Goal: Task Accomplishment & Management: Complete application form

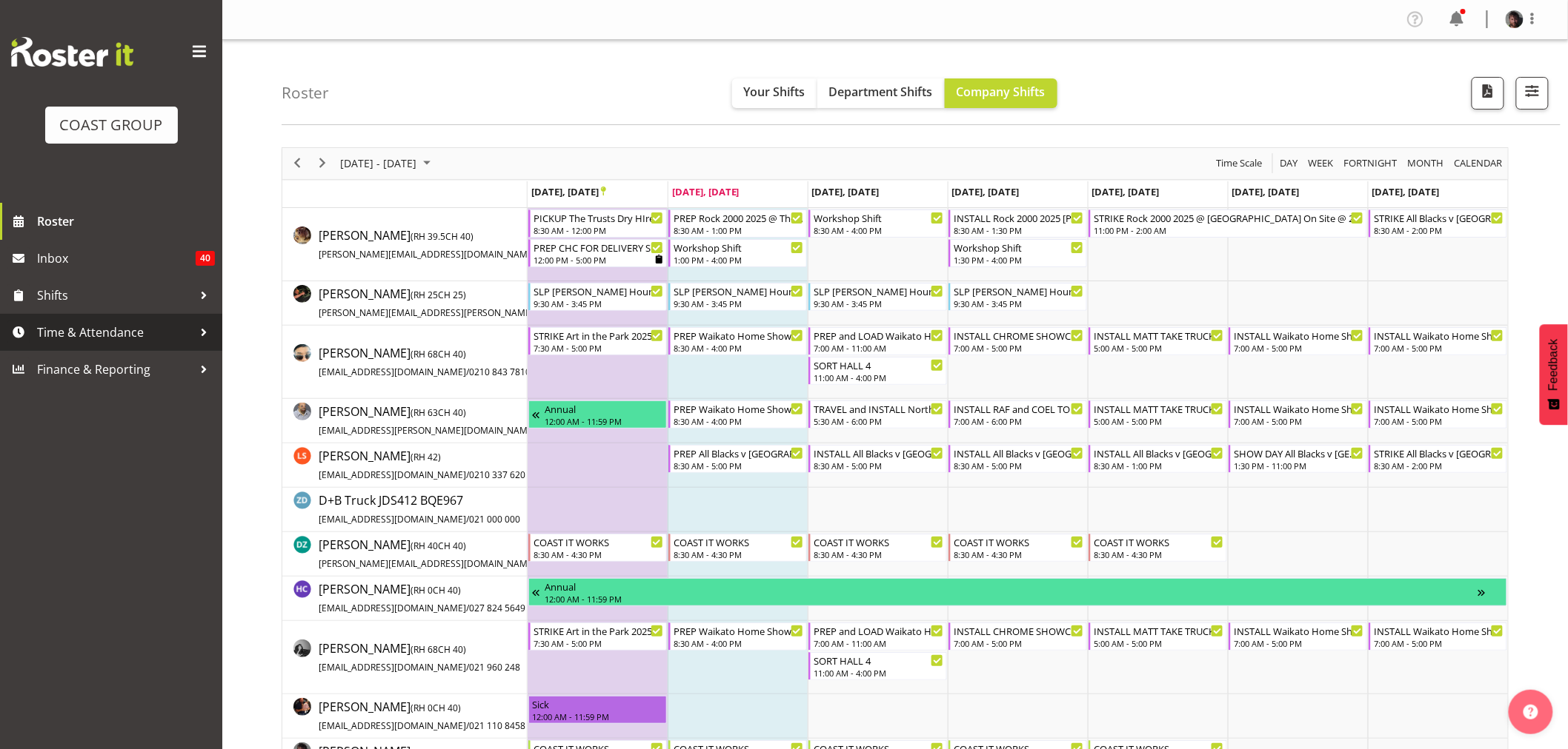
click at [79, 334] on span "Time & Attendance" at bounding box center [115, 332] width 155 height 22
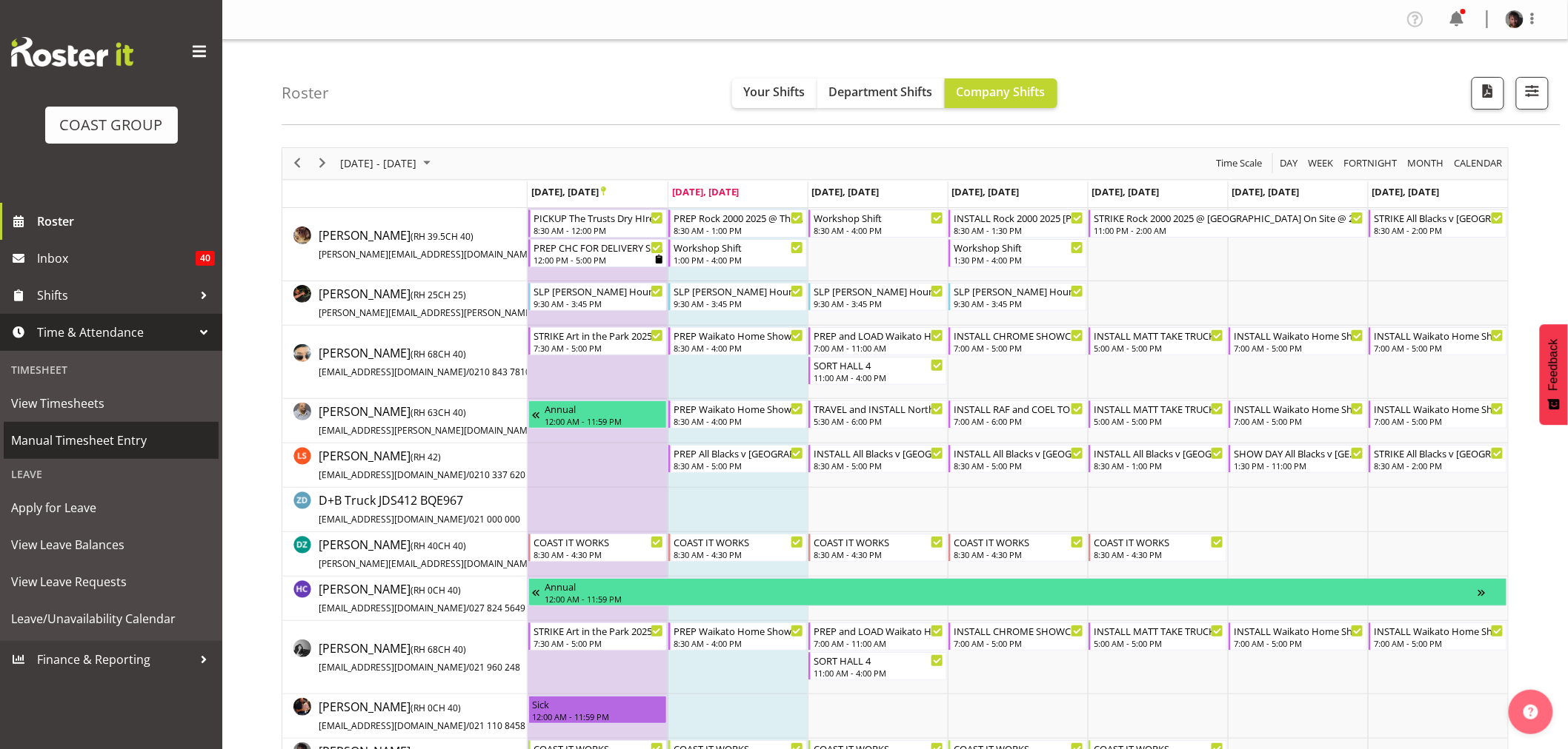
click at [71, 435] on span "Manual Timesheet Entry" at bounding box center [111, 440] width 200 height 22
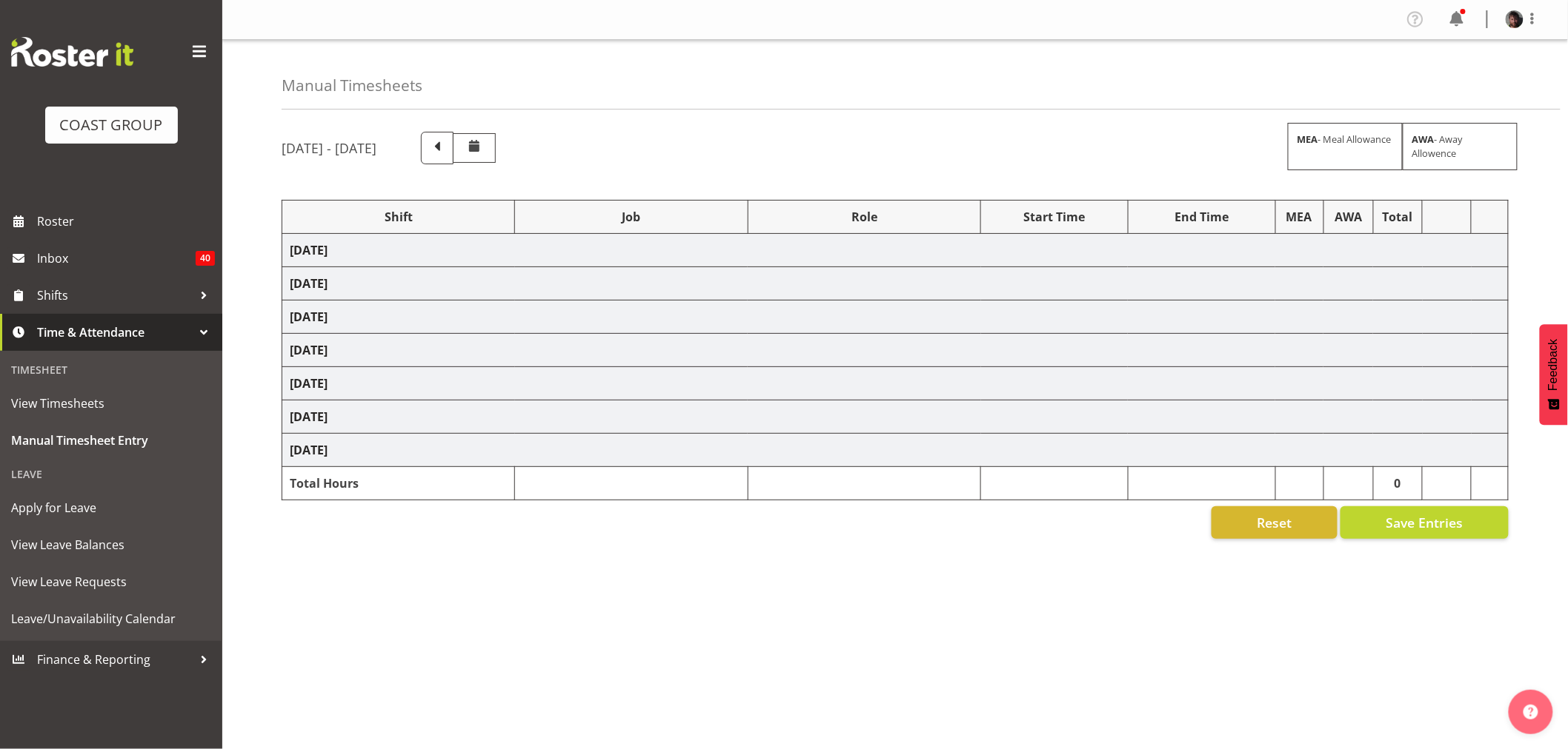
select select "50819"
select select "47"
select select "50819"
select select "47"
select select "50819"
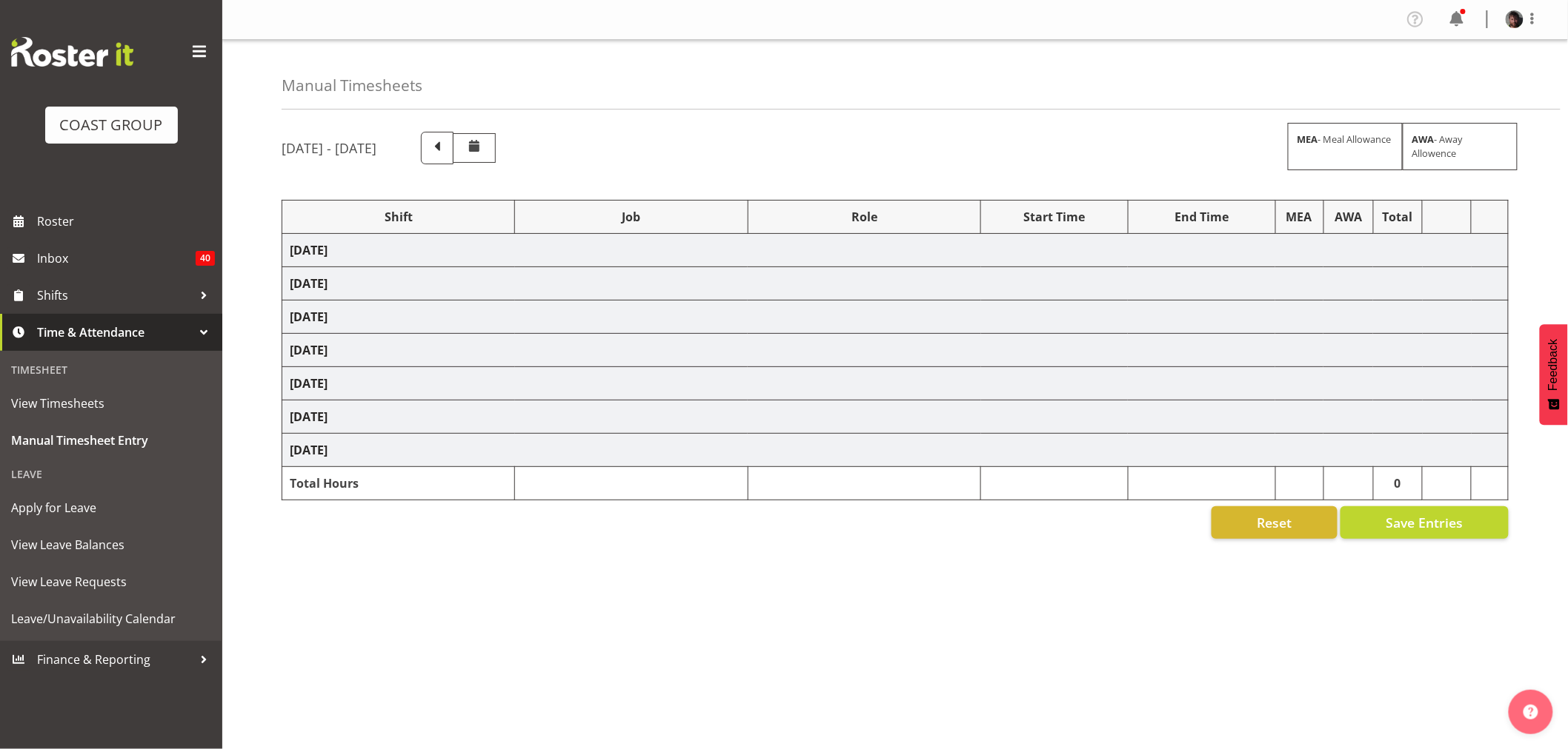
select select "47"
select select "50819"
select select "47"
select select "50819"
select select "47"
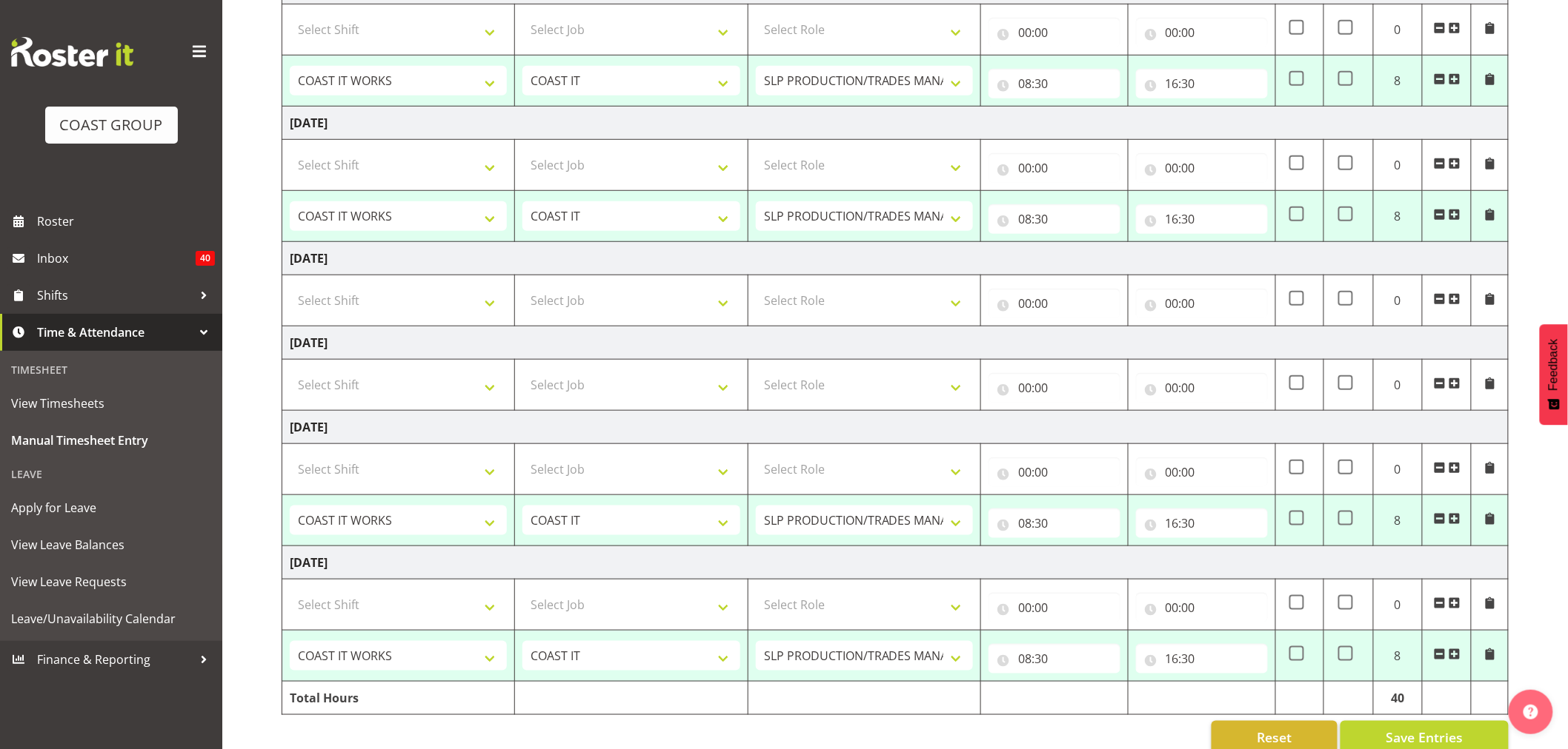
scroll to position [427, 0]
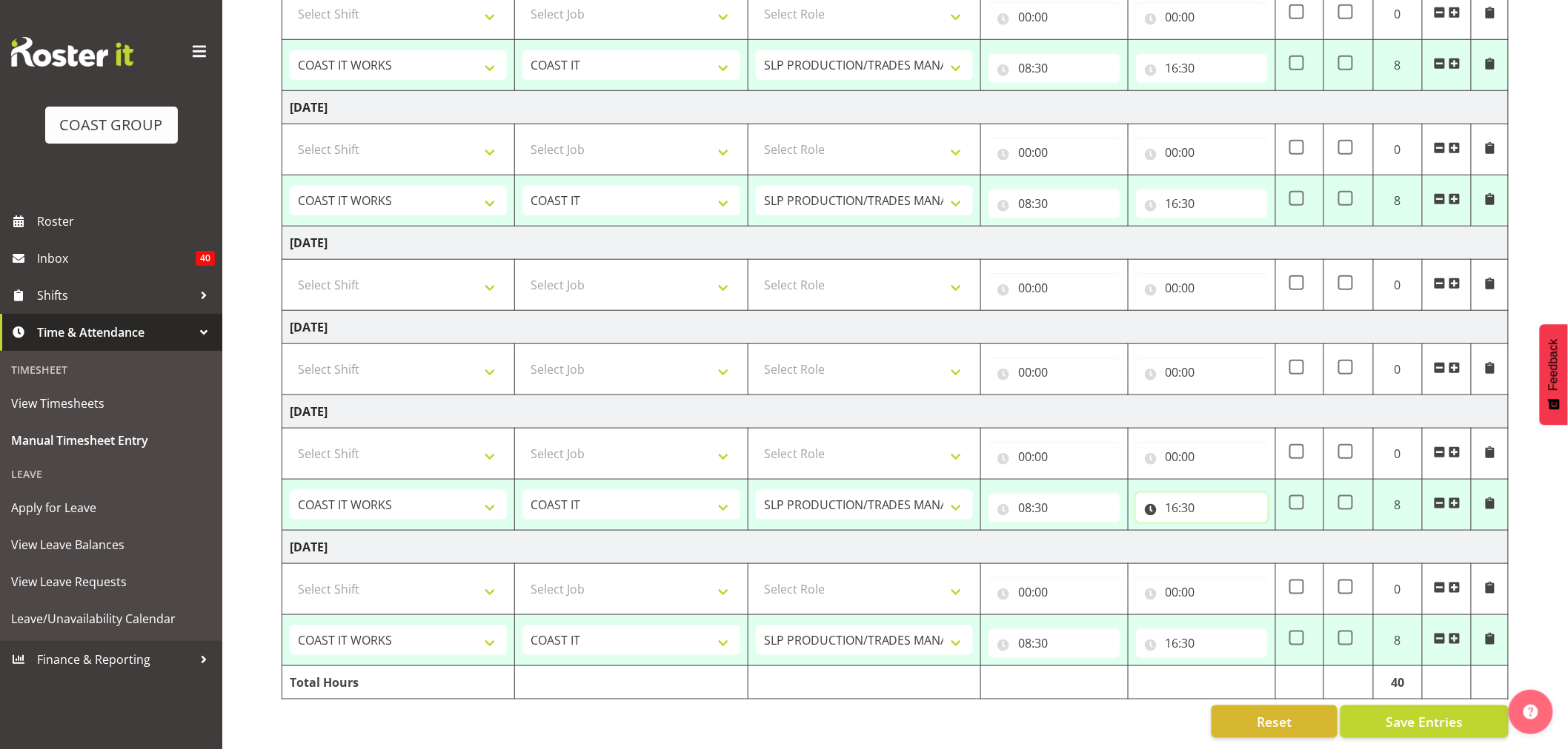
click at [1182, 495] on input "16:30" at bounding box center [1201, 508] width 132 height 29
click at [1235, 534] on select "00 01 02 03 04 05 06 07 08 09 10 11 12 13 14 15 16 17 18 19 20 21 22 23" at bounding box center [1237, 546] width 33 height 29
select select "19"
click at [1221, 531] on select "00 01 02 03 04 05 06 07 08 09 10 11 12 13 14 15 16 17 18 19 20 21 22 23" at bounding box center [1237, 546] width 33 height 29
type input "19:30"
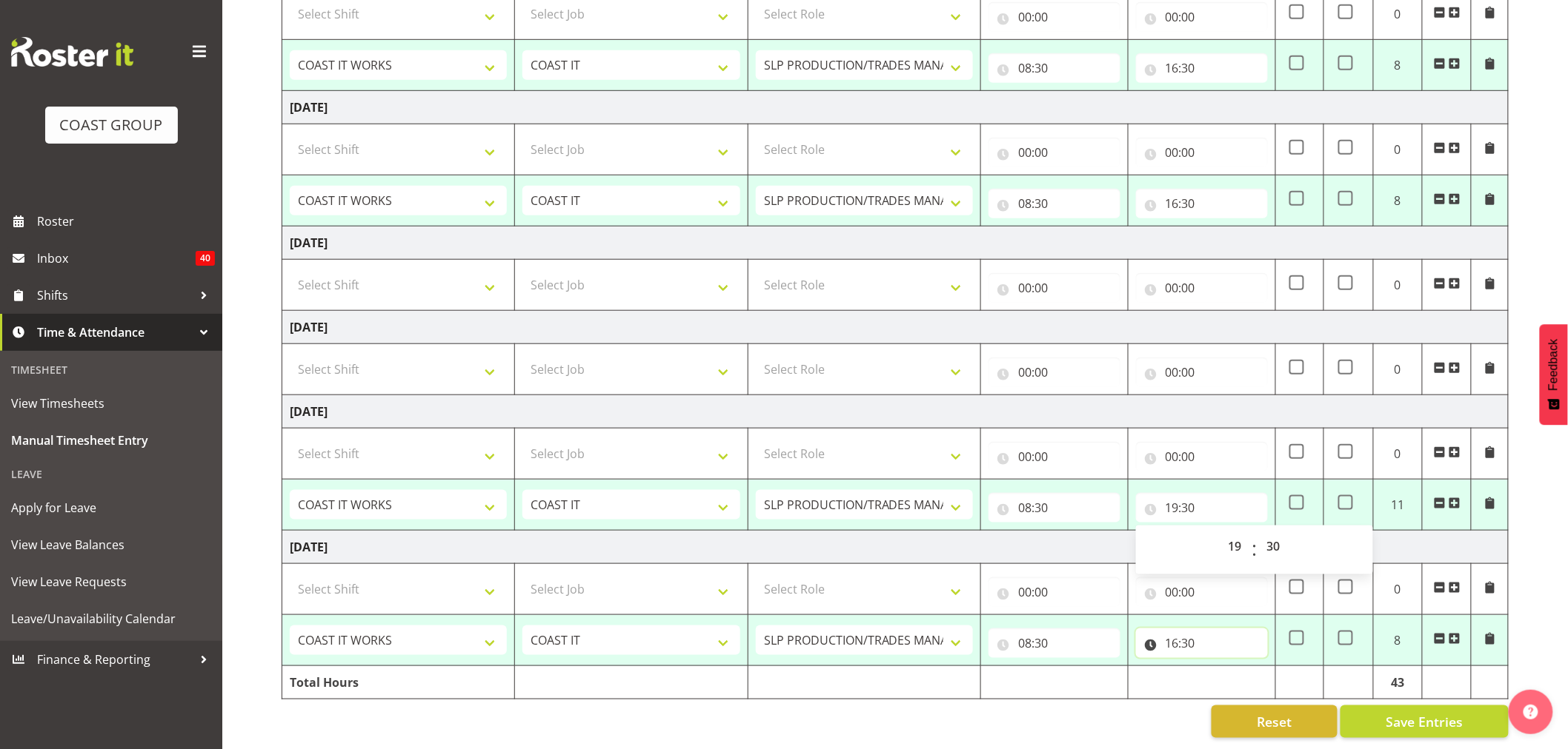
click at [1174, 630] on input "16:30" at bounding box center [1201, 643] width 132 height 29
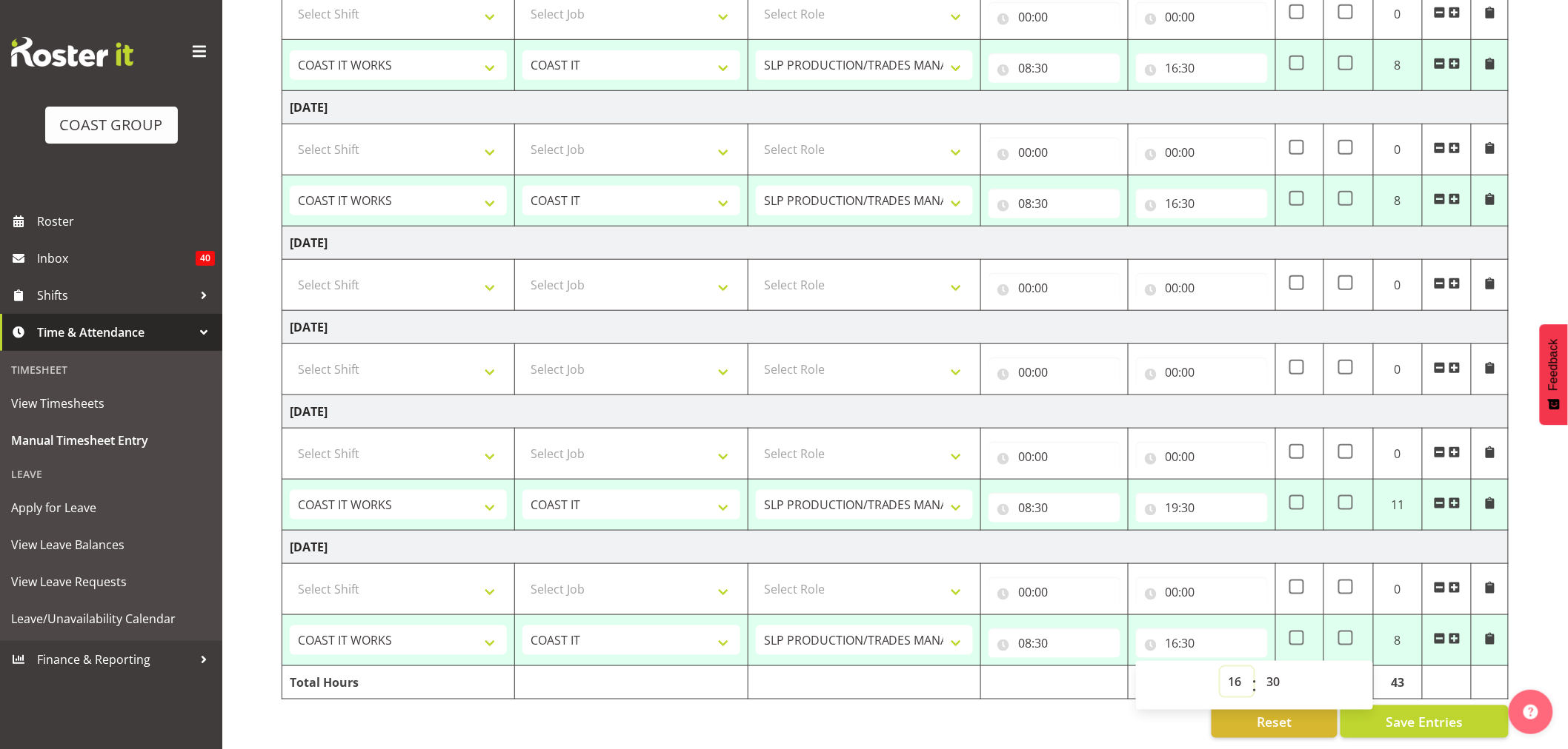
click at [1235, 671] on select "00 01 02 03 04 05 06 07 08 09 10 11 12 13 14 15 16 17 18 19 20 21 22 23" at bounding box center [1237, 682] width 33 height 29
select select "19"
click at [1221, 668] on select "00 01 02 03 04 05 06 07 08 09 10 11 12 13 14 15 16 17 18 19 20 21 22 23" at bounding box center [1237, 682] width 33 height 29
type input "19:30"
click at [1217, 537] on td "[DATE]" at bounding box center [895, 547] width 1226 height 33
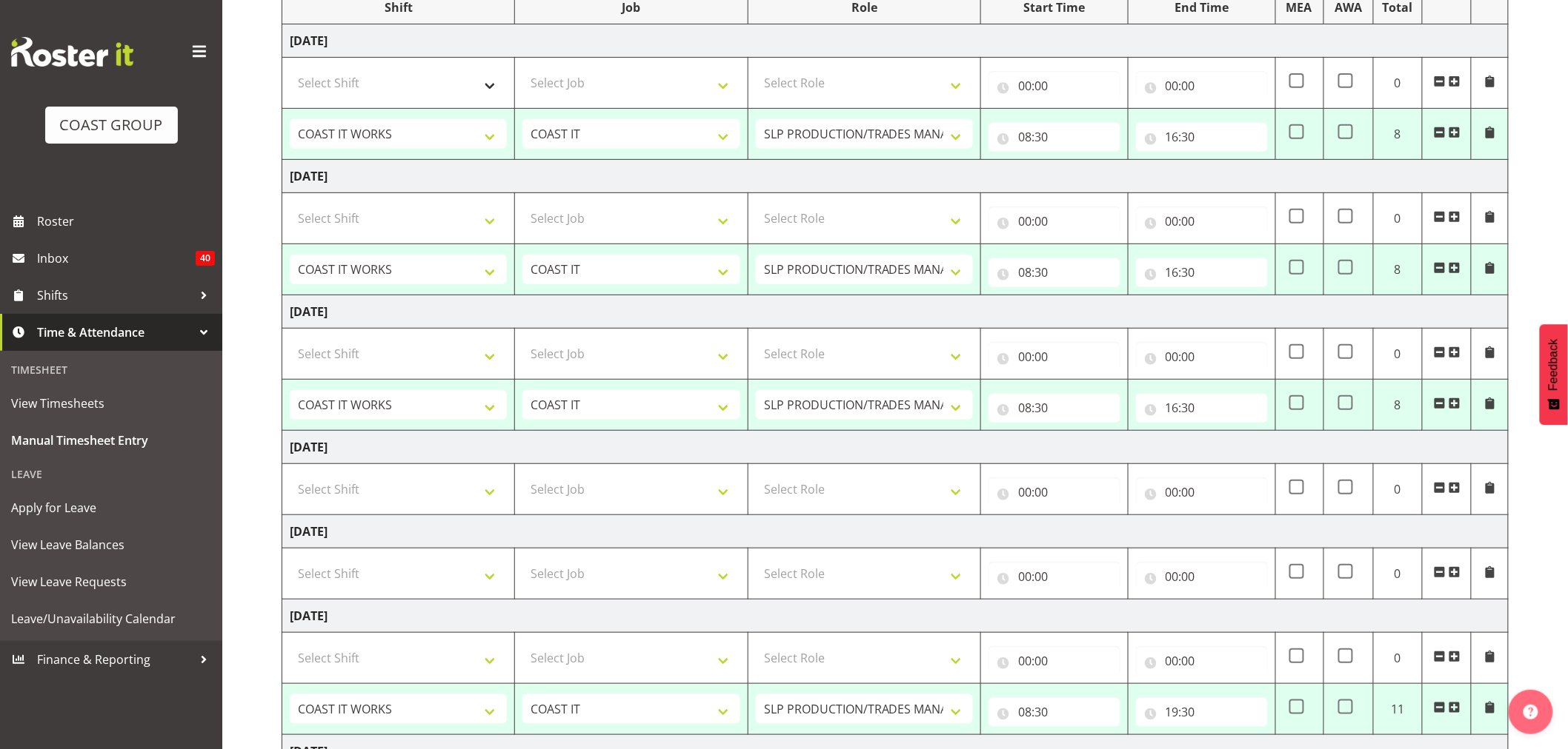
scroll to position [181, 0]
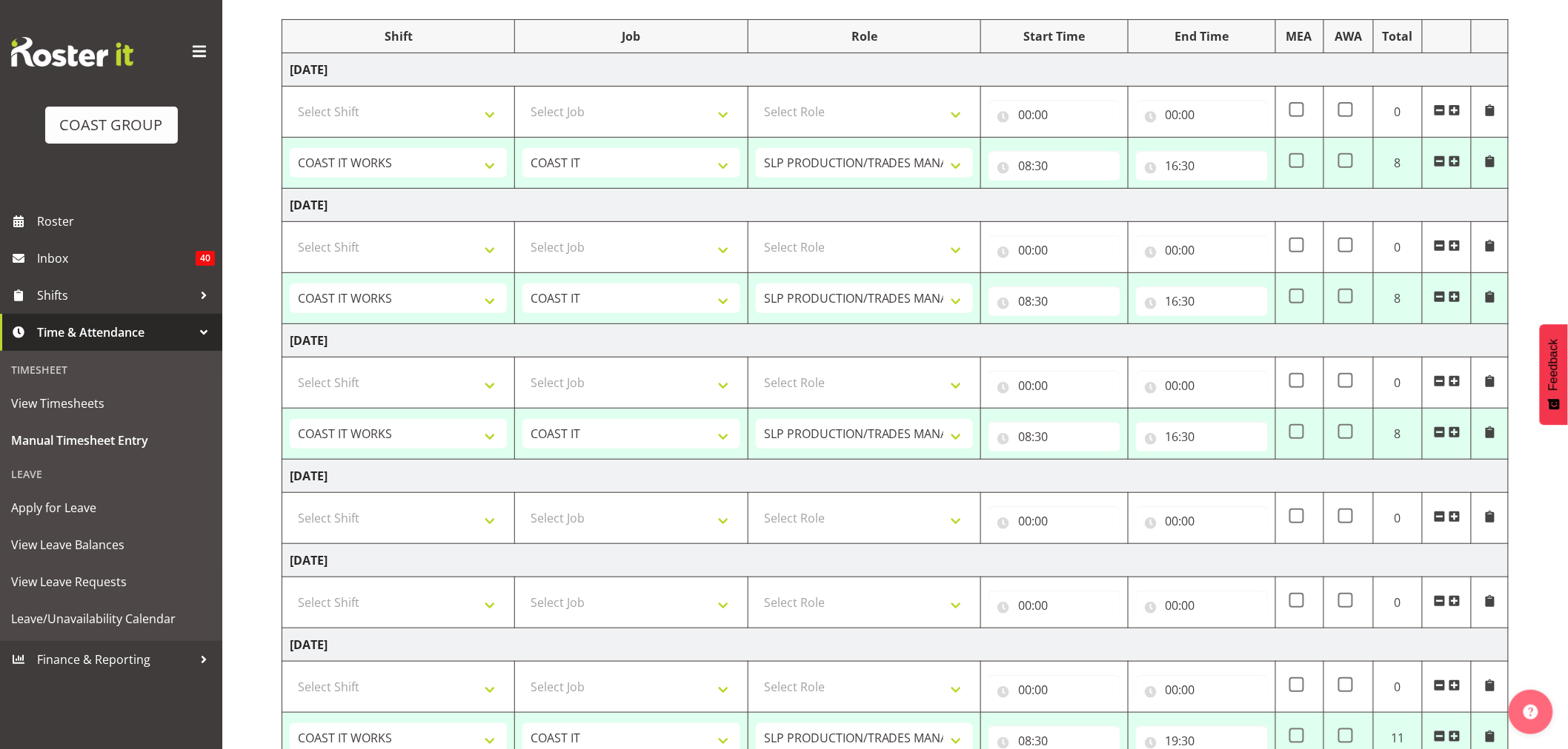
click at [1440, 432] on span at bounding box center [1439, 432] width 12 height 12
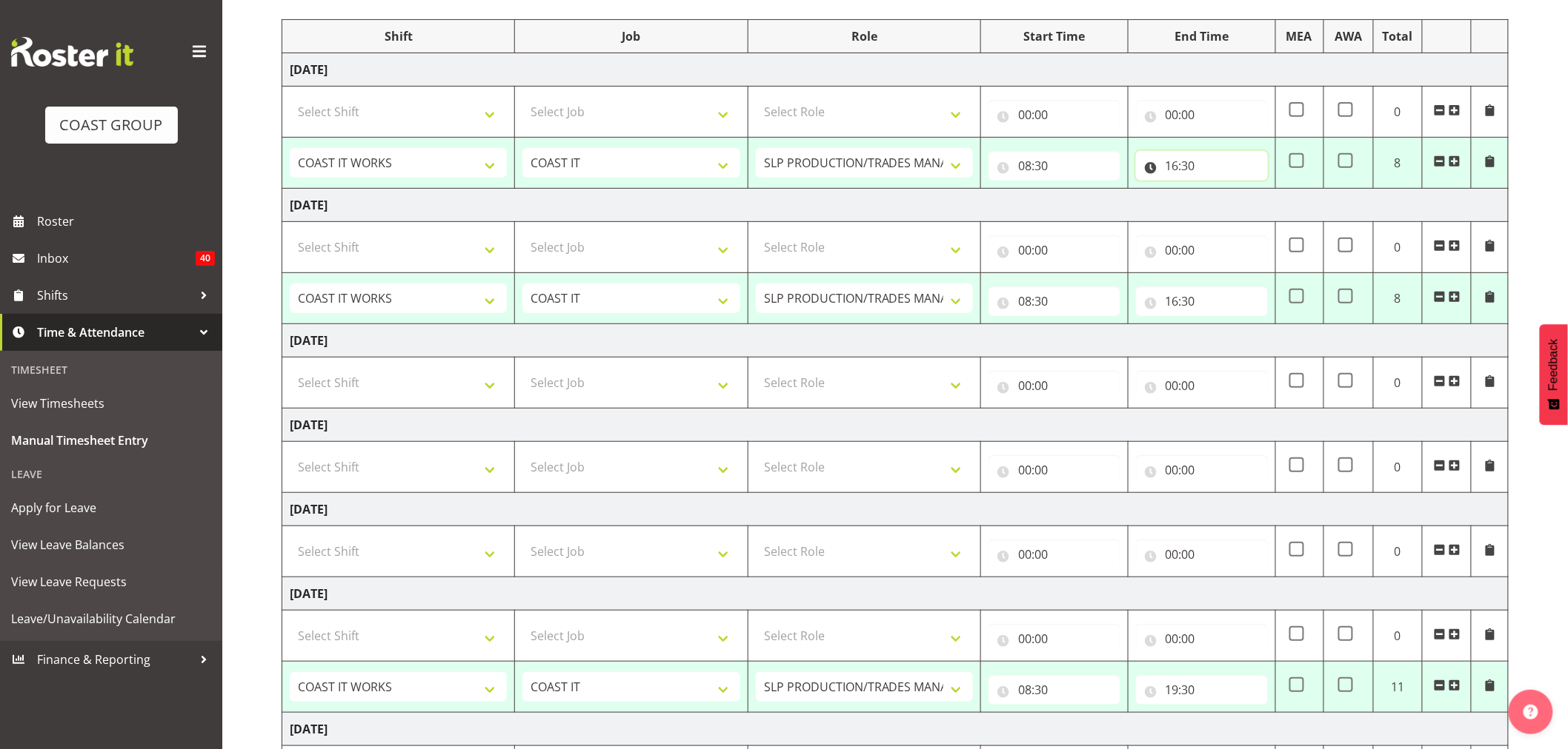
click at [1178, 168] on input "16:30" at bounding box center [1201, 165] width 132 height 29
click at [1238, 209] on select "00 01 02 03 04 05 06 07 08 09 10 11 12 13 14 15 16 17 18 19 20 21 22 23" at bounding box center [1237, 203] width 33 height 29
select select "19"
click at [1221, 189] on select "00 01 02 03 04 05 06 07 08 09 10 11 12 13 14 15 16 17 18 19 20 21 22 23" at bounding box center [1237, 203] width 33 height 29
type input "19:30"
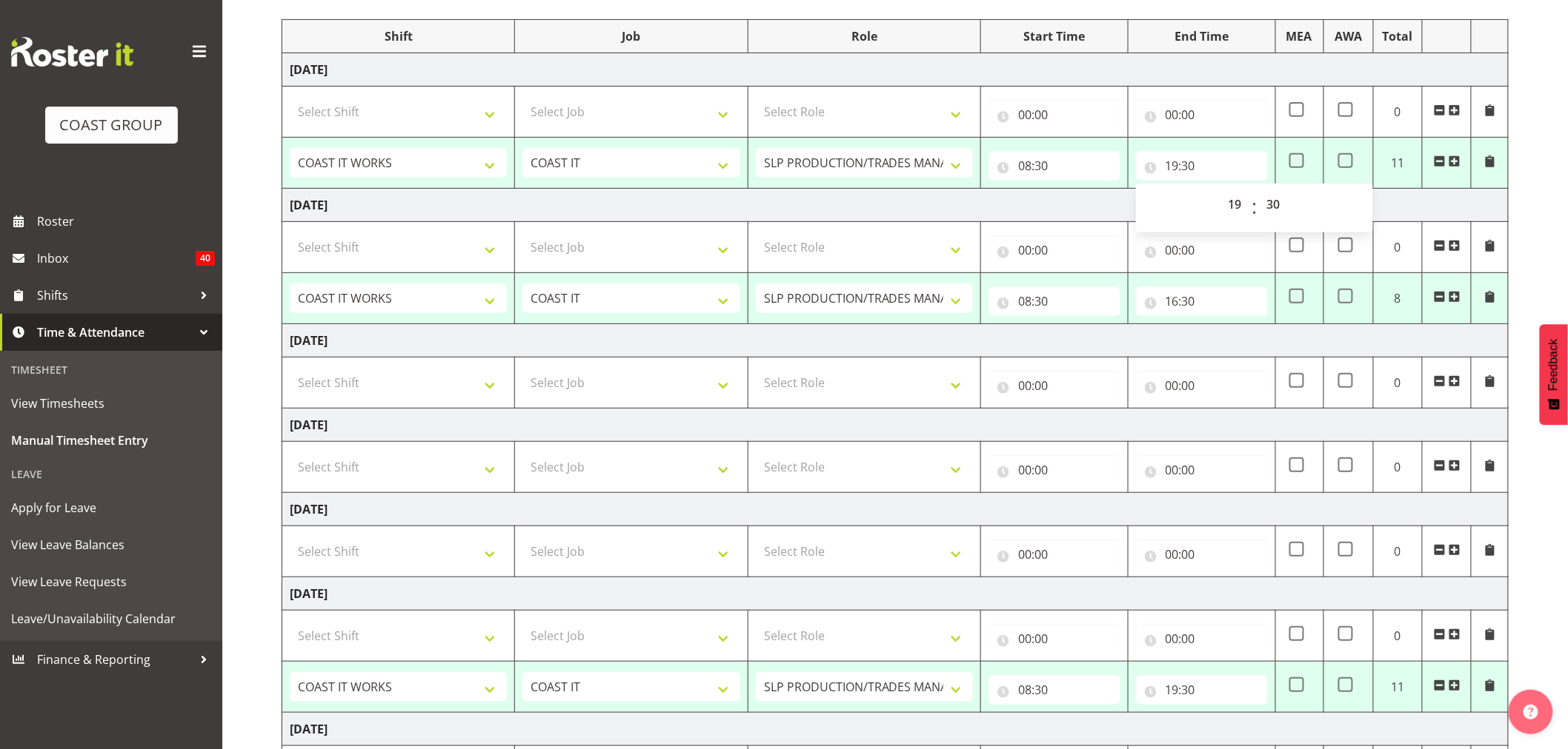
click at [1078, 205] on td "[DATE]" at bounding box center [895, 205] width 1226 height 33
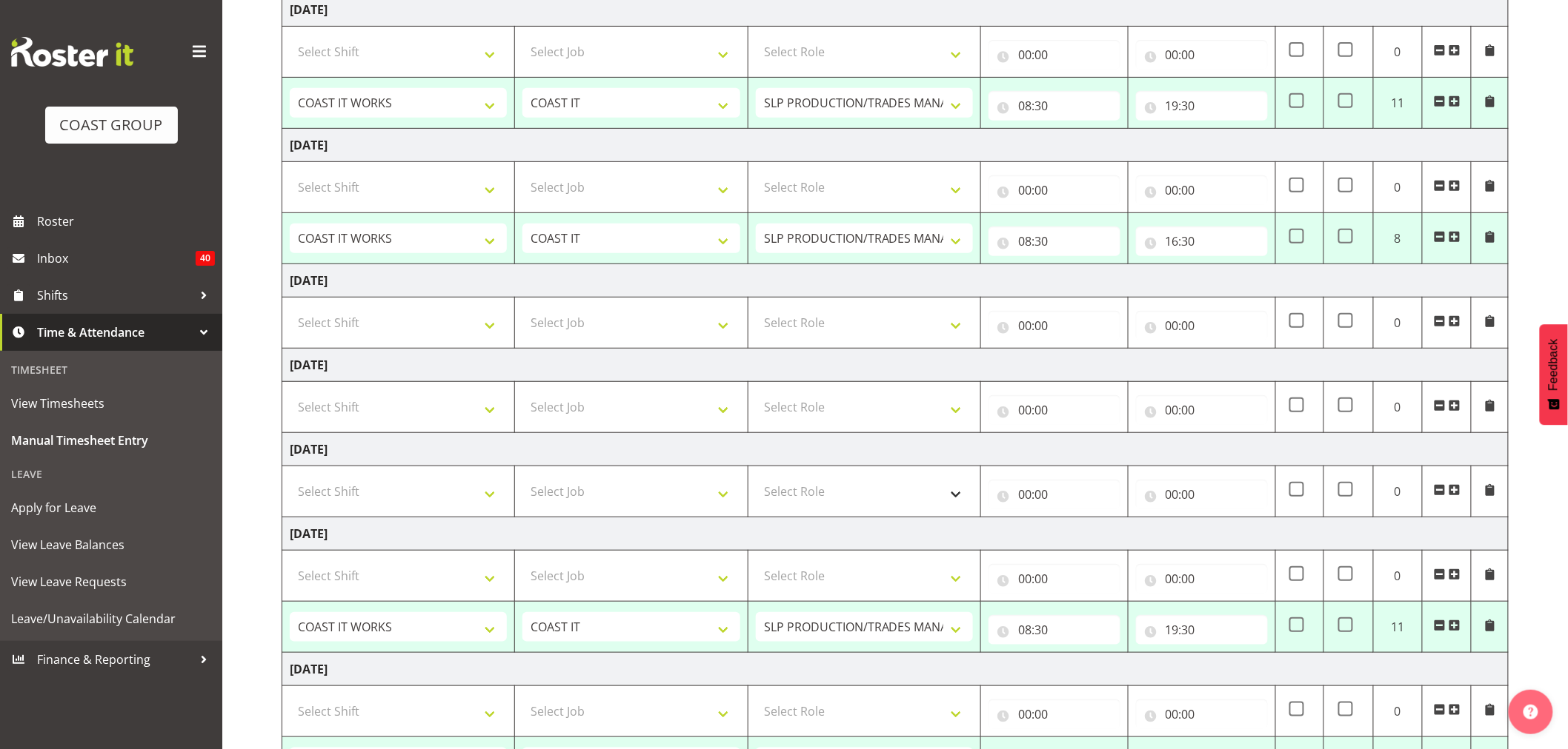
scroll to position [345, 0]
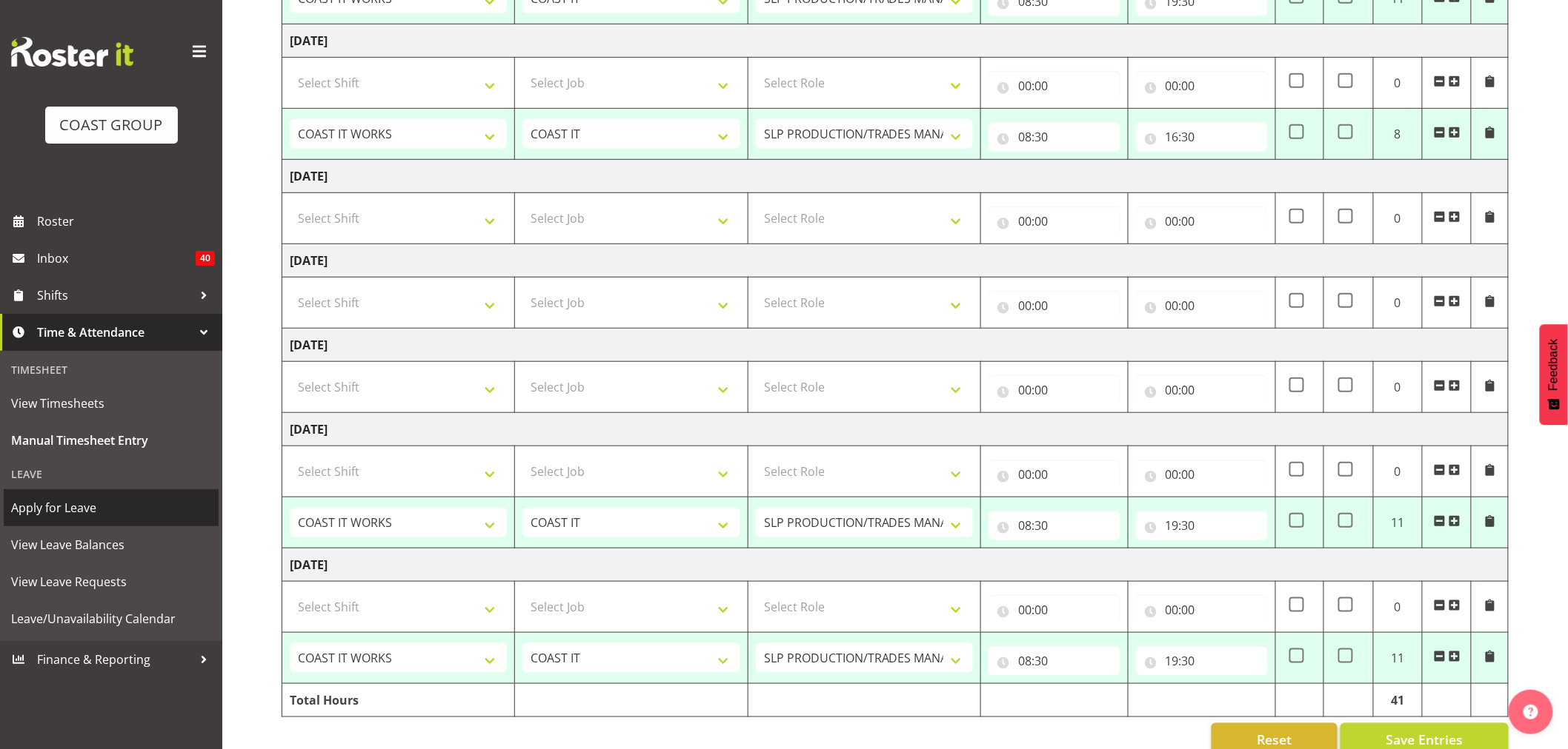
click at [62, 510] on span "Apply for Leave" at bounding box center [111, 507] width 200 height 22
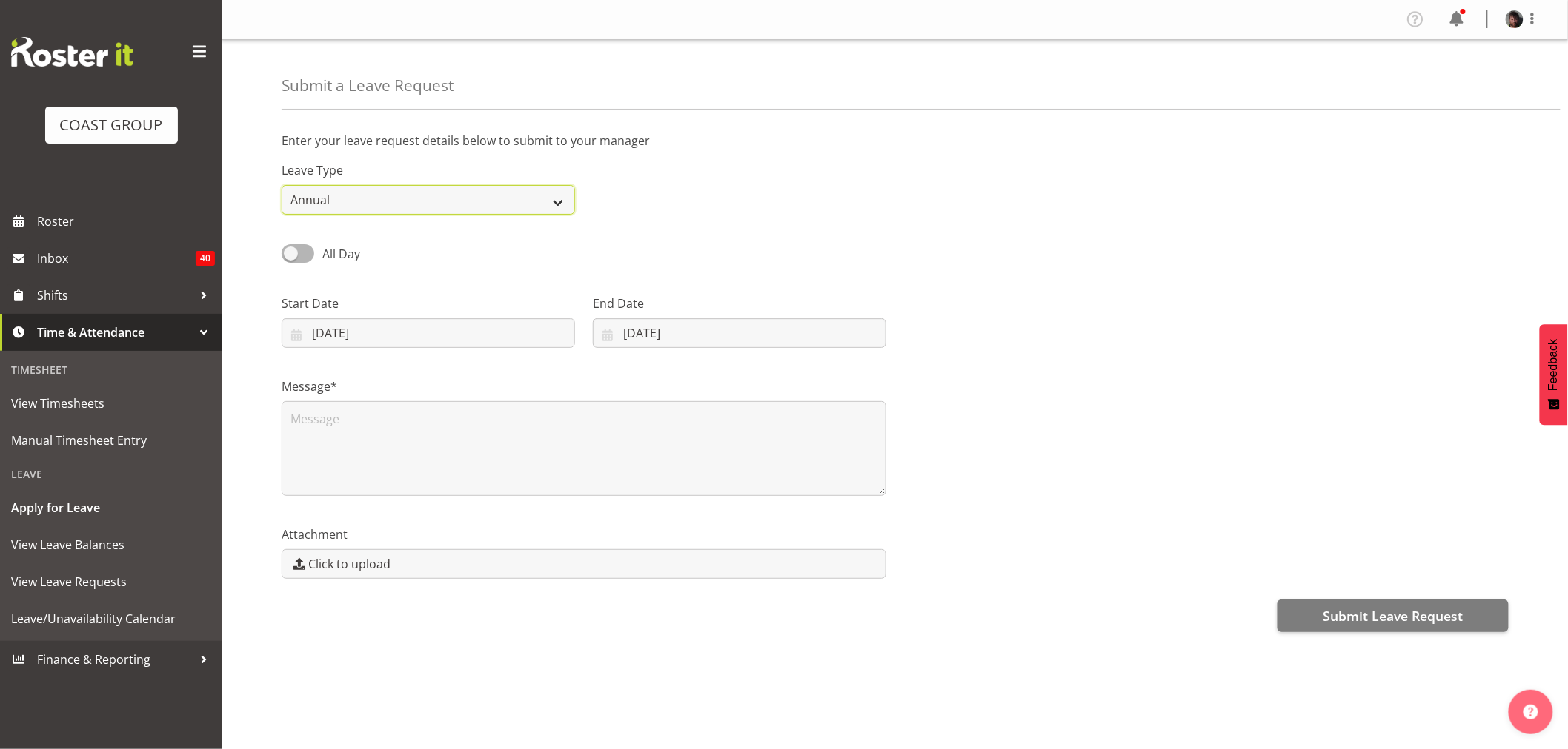
click at [396, 204] on select "Annual Sick Leave Without Pay Bereavement Domestic Violence Parental Jury Servi…" at bounding box center [429, 200] width 293 height 29
select select "Sick"
click at [282, 185] on select "Annual Sick Leave Without Pay Bereavement Domestic Violence Parental Jury Servi…" at bounding box center [429, 200] width 293 height 29
click at [404, 337] on input "23/09/2025" at bounding box center [429, 333] width 293 height 29
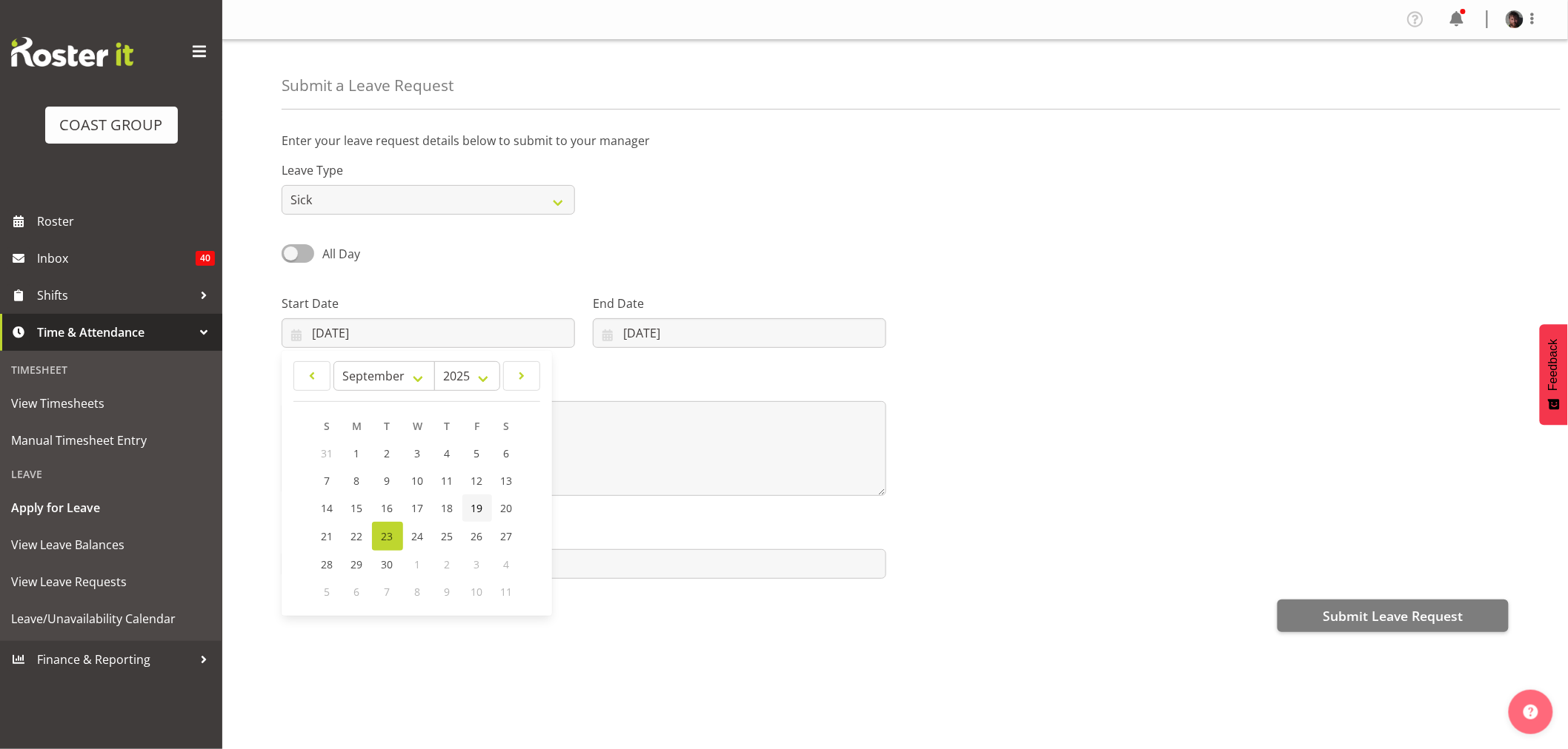
click at [480, 507] on span "19" at bounding box center [477, 508] width 12 height 14
type input "19/09/2025"
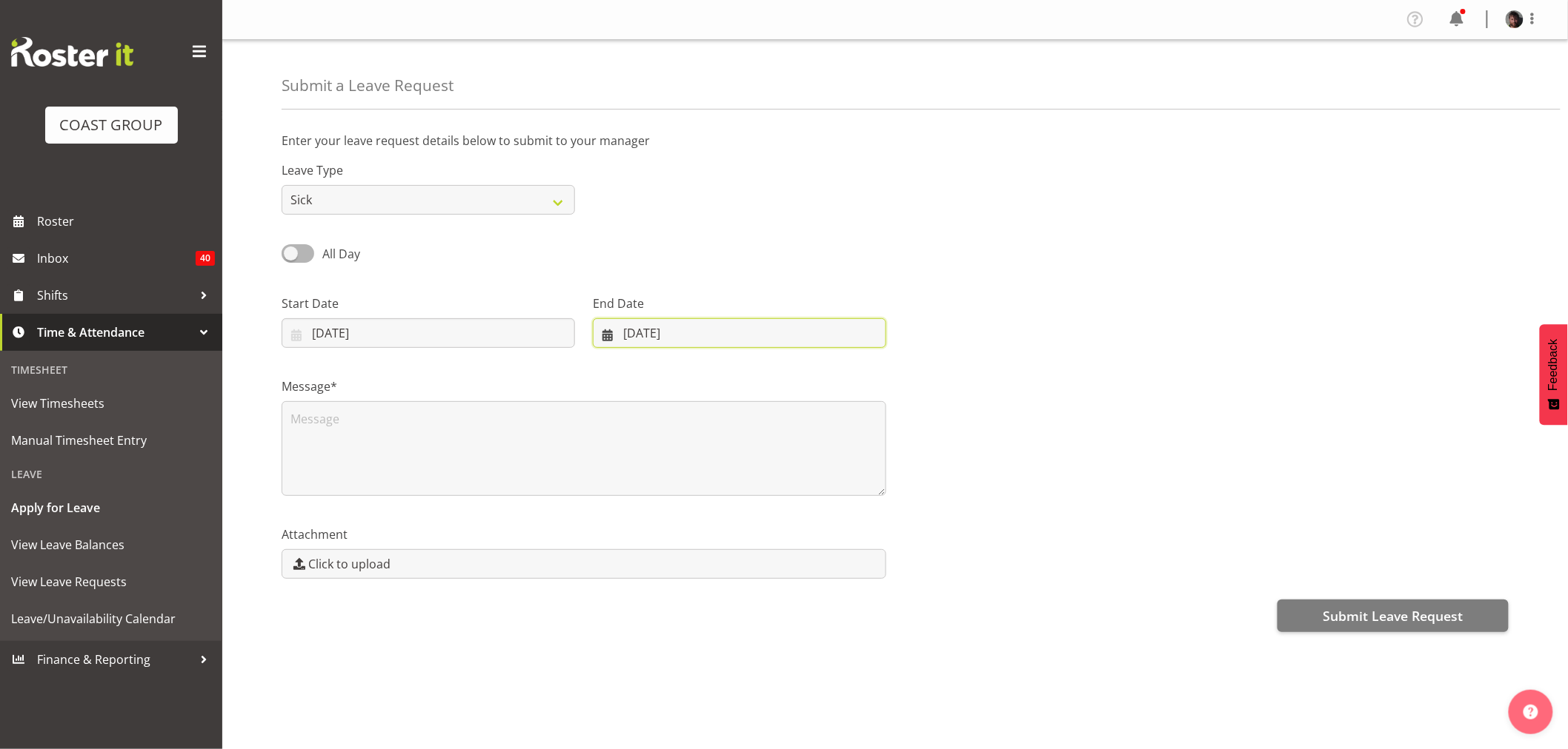
click at [660, 338] on input "23/09/2025" at bounding box center [739, 333] width 293 height 29
click at [767, 507] on span "19" at bounding box center [771, 508] width 12 height 14
type input "19/09/2025"
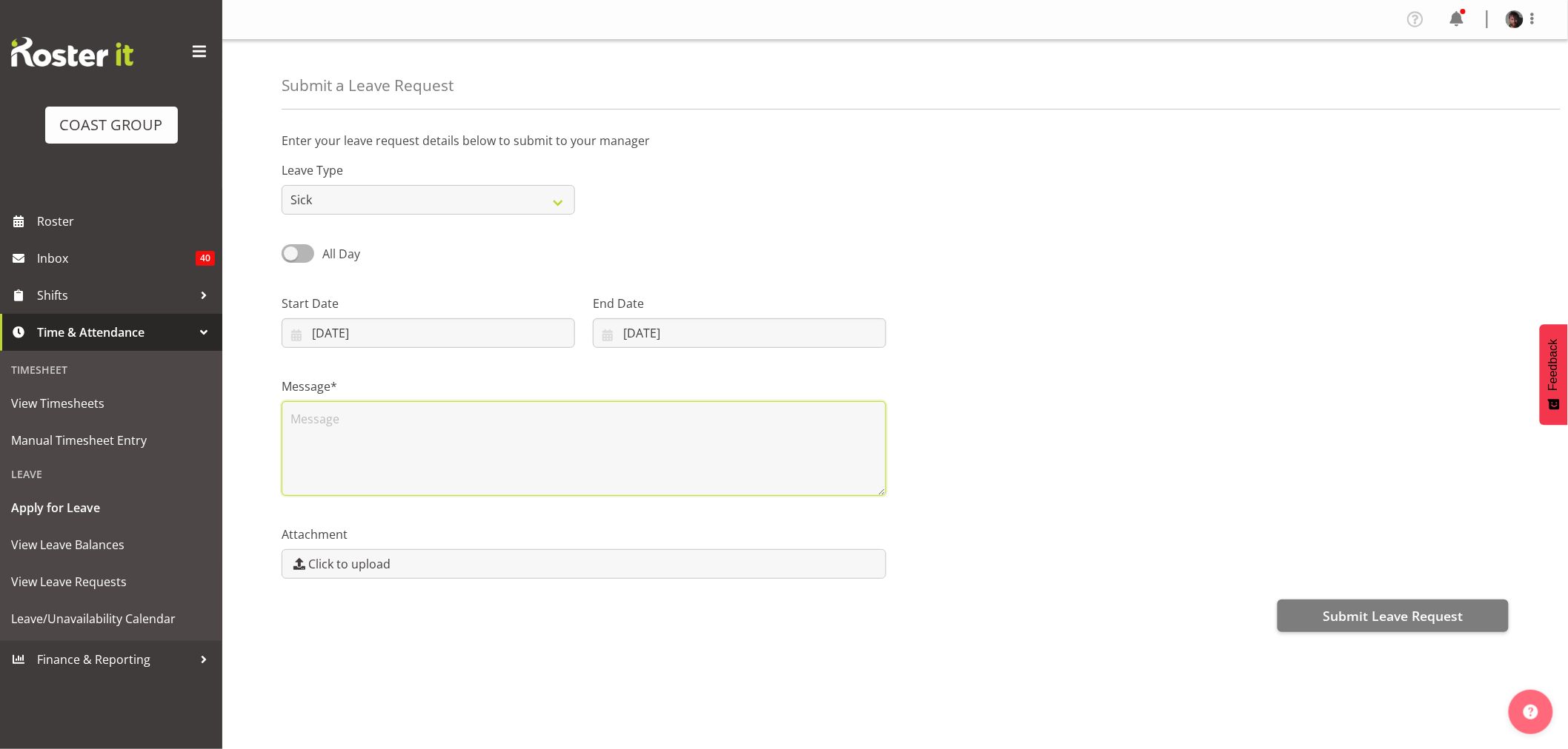
click at [477, 446] on textarea at bounding box center [584, 448] width 605 height 95
type textarea "Sick Leave"
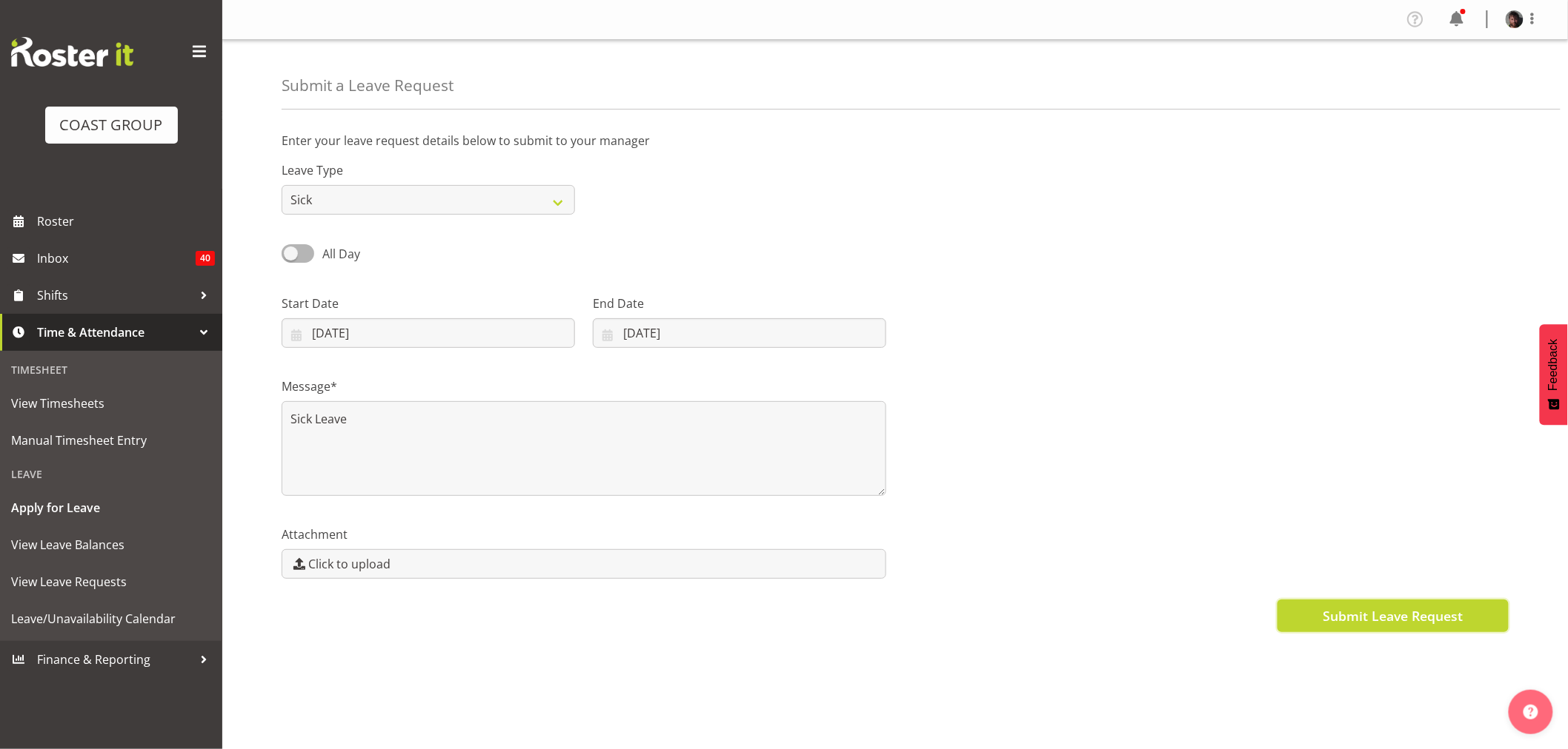
drag, startPoint x: 1340, startPoint y: 617, endPoint x: 1242, endPoint y: 603, distance: 99.0
click at [1339, 617] on span "Submit Leave Request" at bounding box center [1393, 616] width 140 height 19
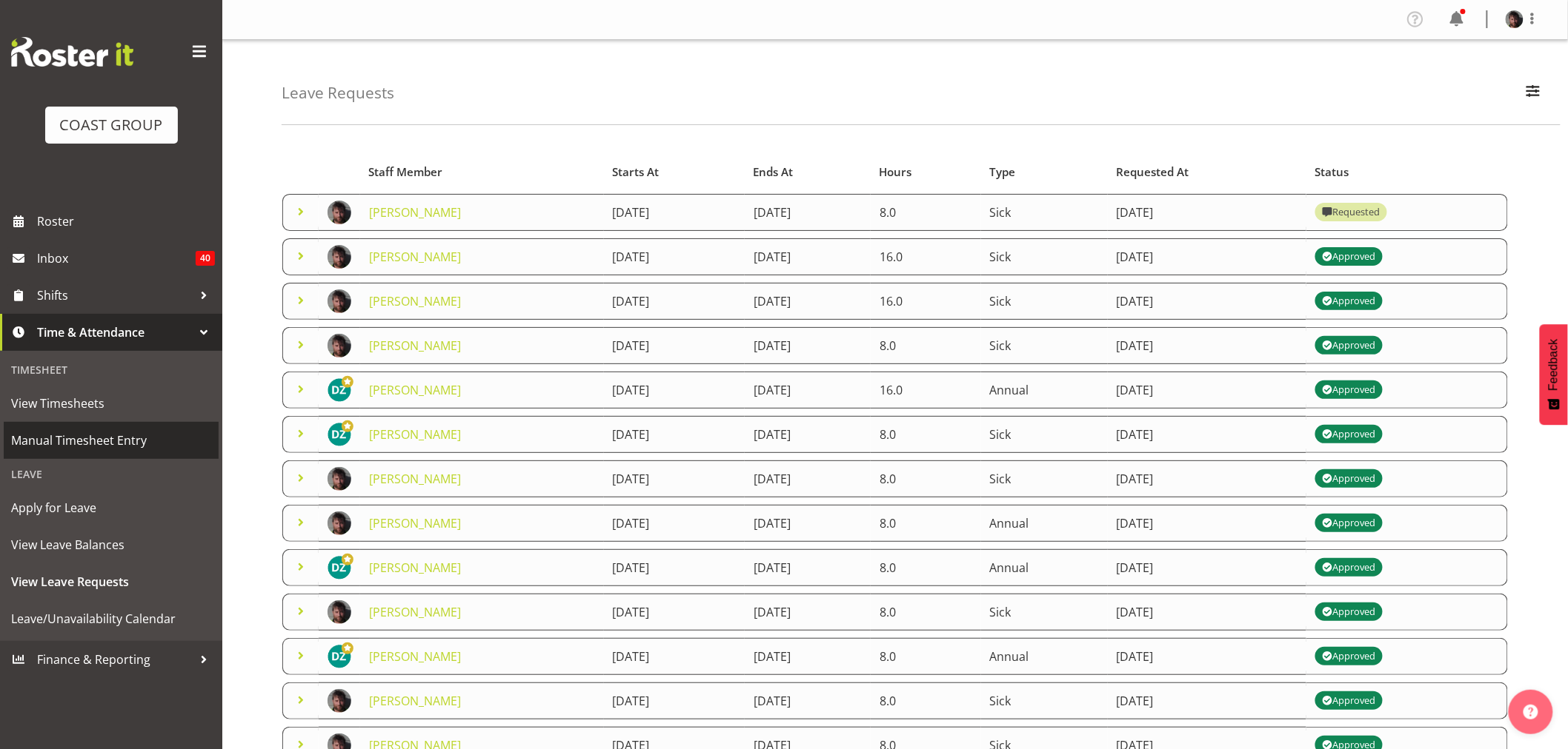
click at [72, 441] on span "Manual Timesheet Entry" at bounding box center [111, 440] width 200 height 22
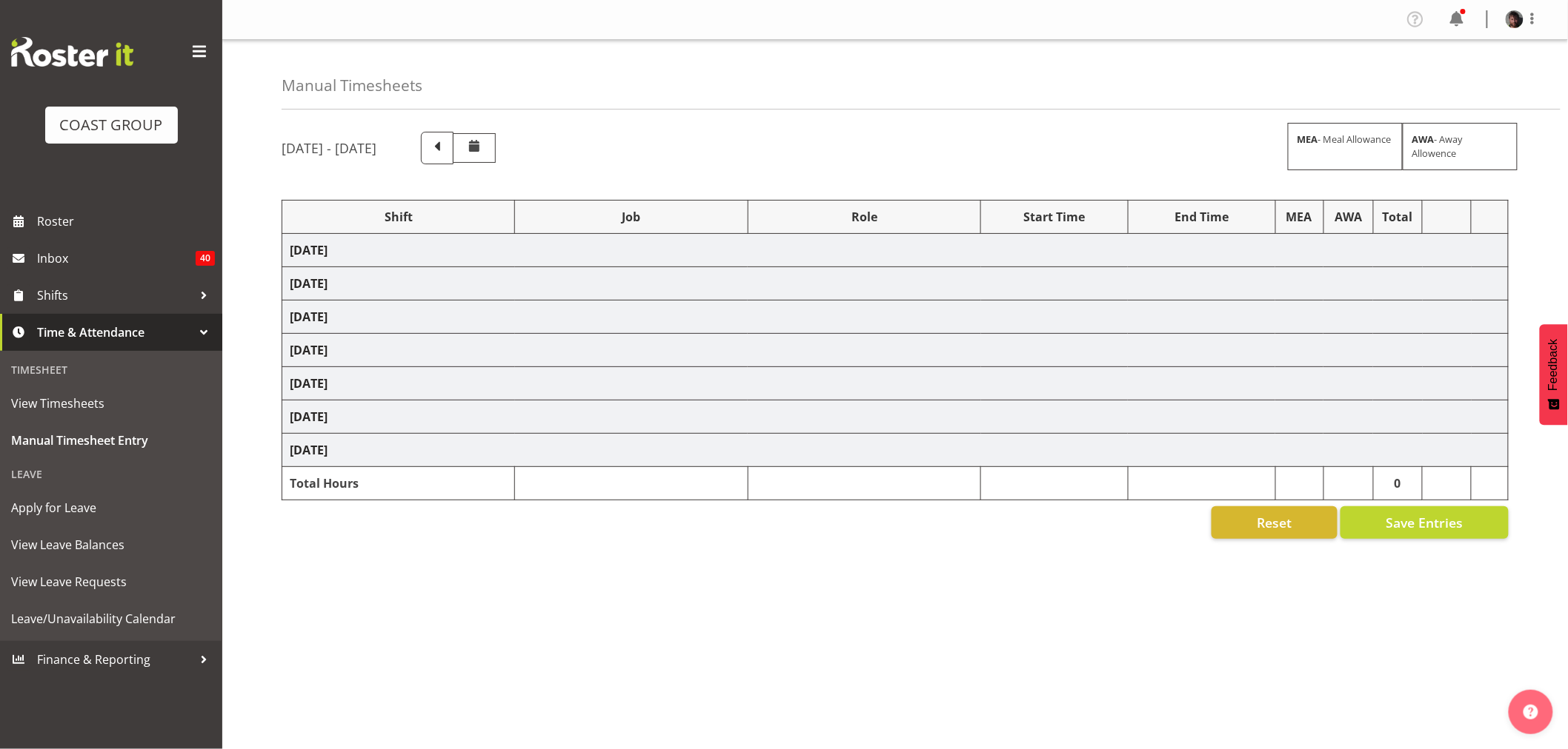
select select "50819"
select select "47"
select select "50819"
select select "47"
select select "50819"
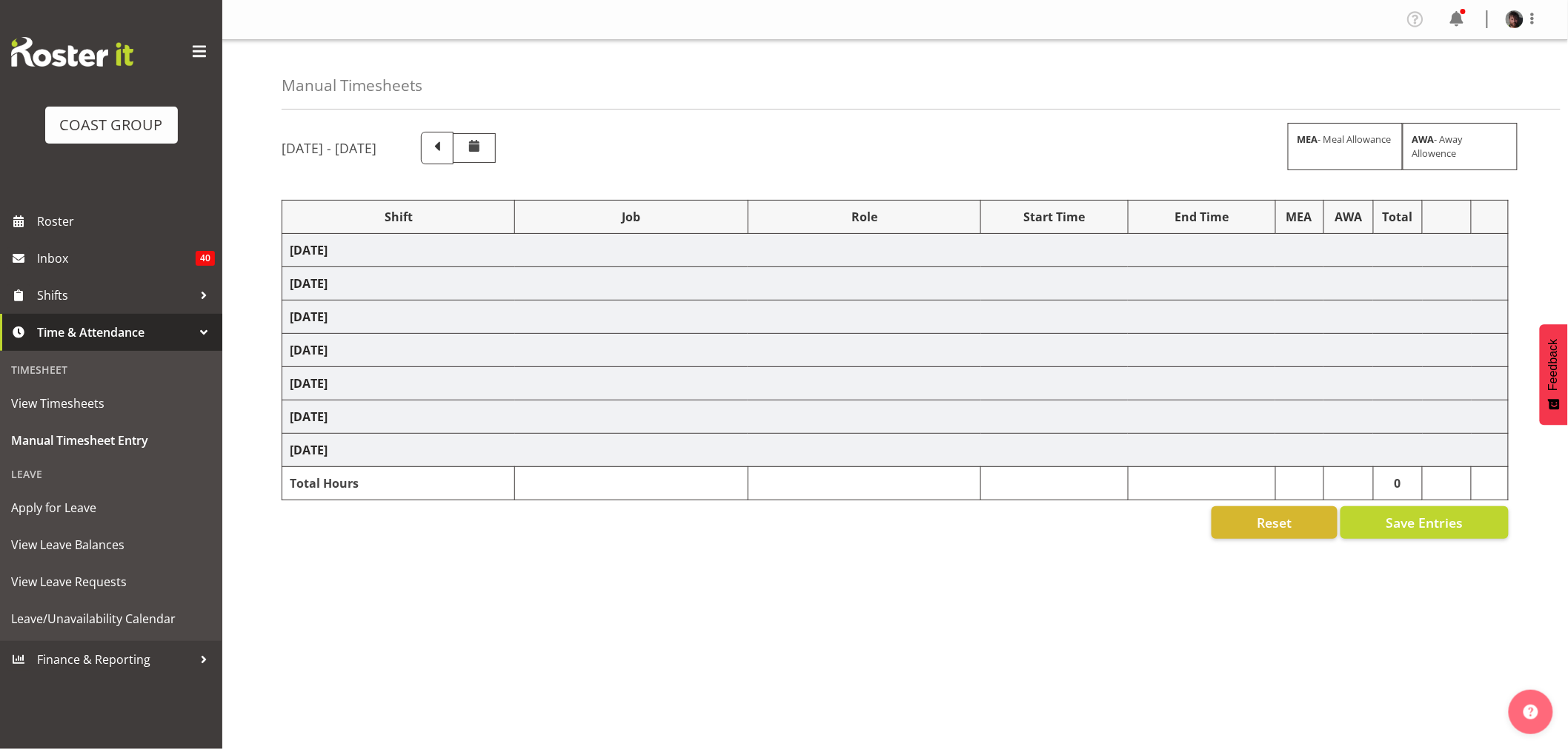
select select "47"
select select "50819"
select select "47"
select select "16"
select select "30"
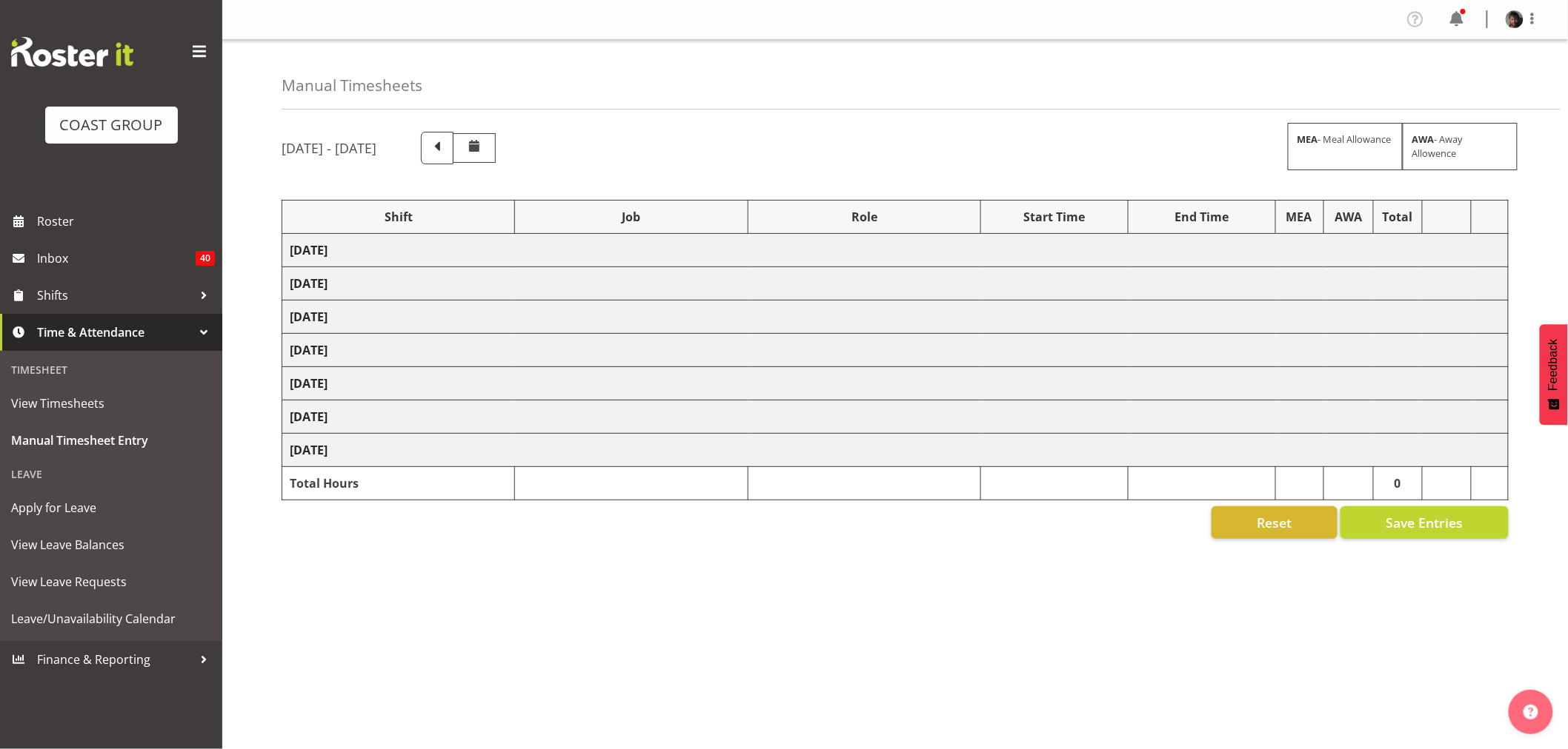
select select "50819"
select select "47"
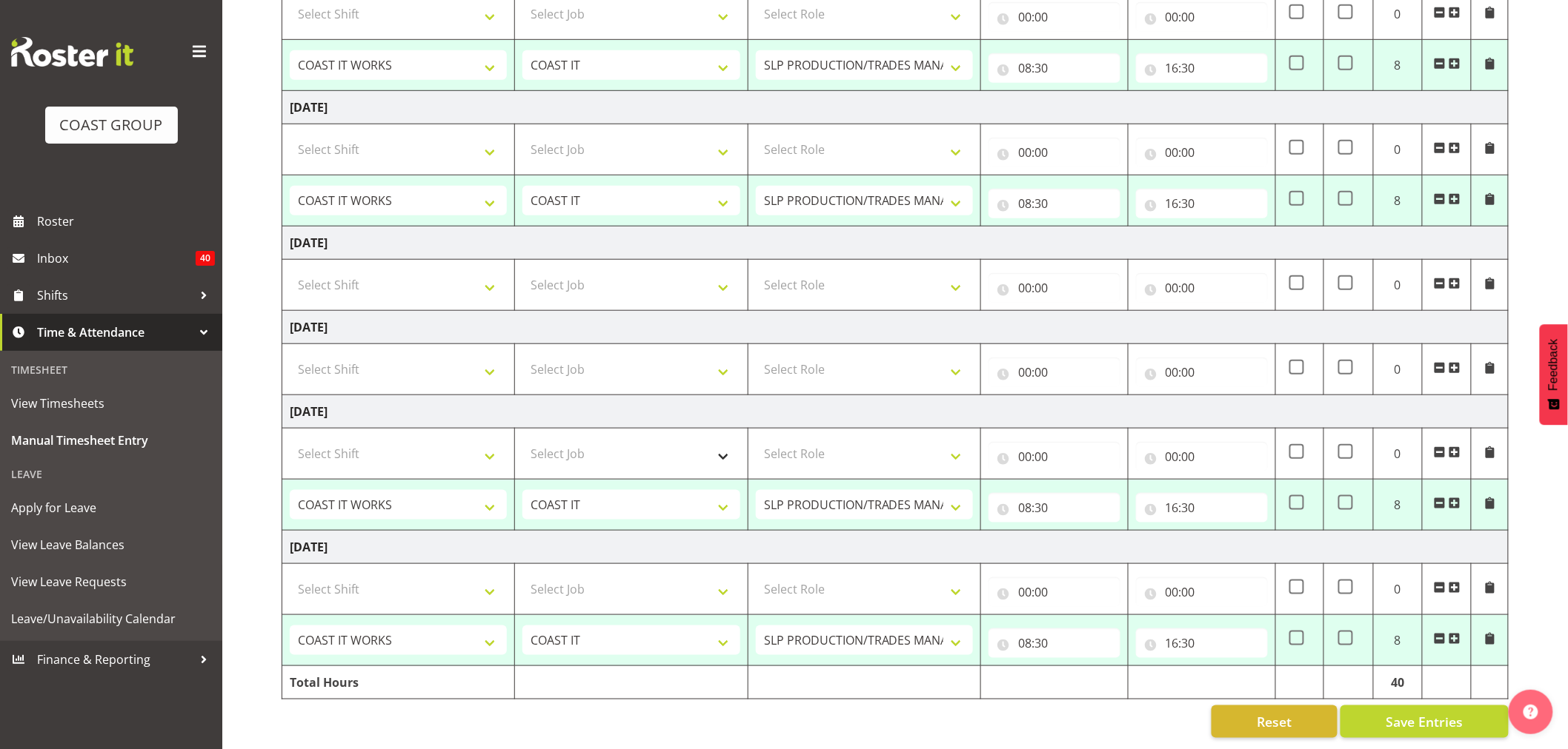
scroll to position [427, 0]
click at [1174, 633] on input "16:30" at bounding box center [1201, 643] width 132 height 29
click at [1235, 671] on select "00 01 02 03 04 05 06 07 08 09 10 11 12 13 14 15 16 17 18 19 20 21 22 23" at bounding box center [1237, 682] width 33 height 29
select select "19"
click at [1221, 668] on select "00 01 02 03 04 05 06 07 08 09 10 11 12 13 14 15 16 17 18 19 20 21 22 23" at bounding box center [1237, 682] width 33 height 29
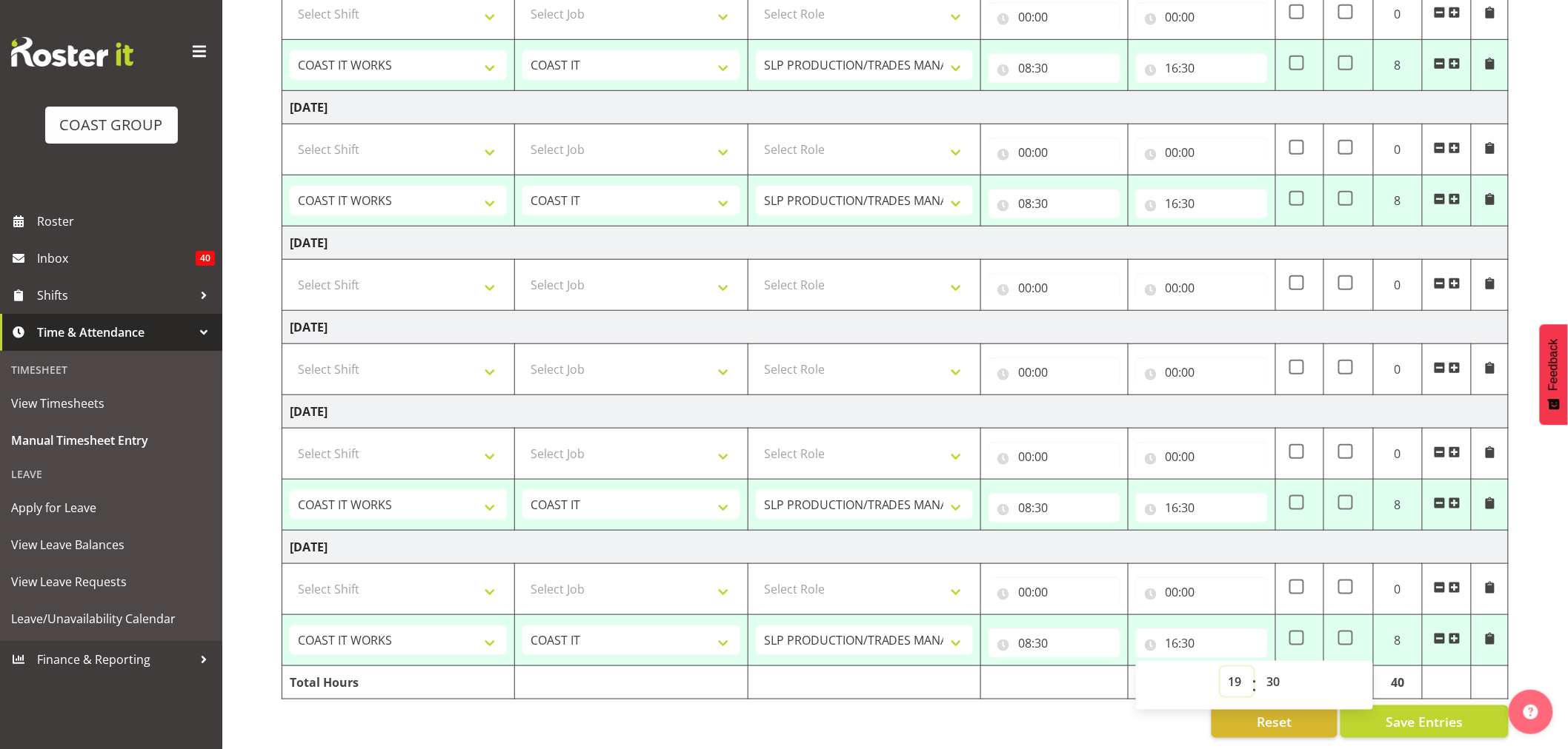
type input "19:30"
click at [1180, 496] on input "16:30" at bounding box center [1201, 508] width 132 height 29
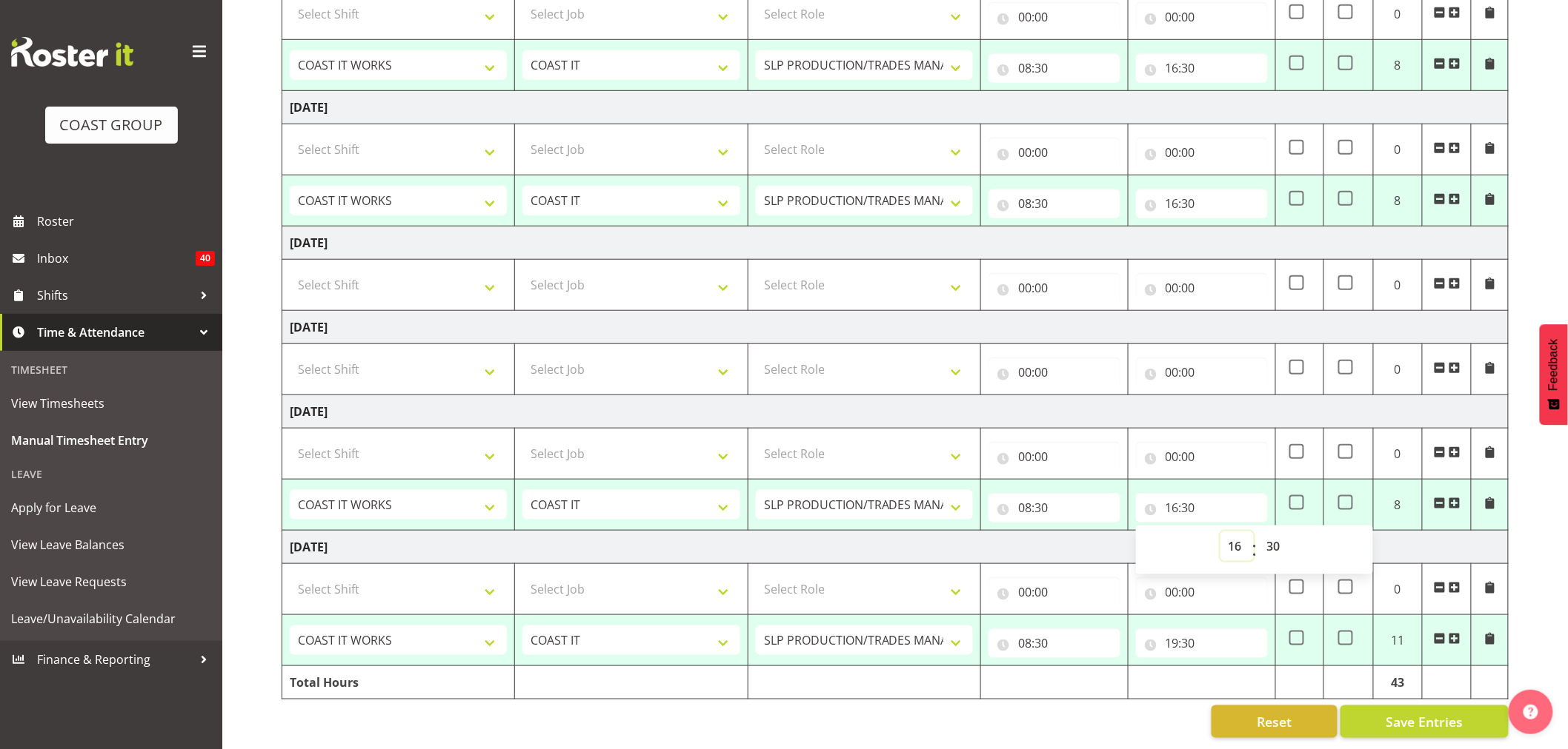
click at [1230, 536] on select "00 01 02 03 04 05 06 07 08 09 10 11 12 13 14 15 16 17 18 19 20 21 22 23" at bounding box center [1237, 546] width 33 height 29
select select "19"
click at [1221, 531] on select "00 01 02 03 04 05 06 07 08 09 10 11 12 13 14 15 16 17 18 19 20 21 22 23" at bounding box center [1237, 546] width 33 height 29
type input "19:30"
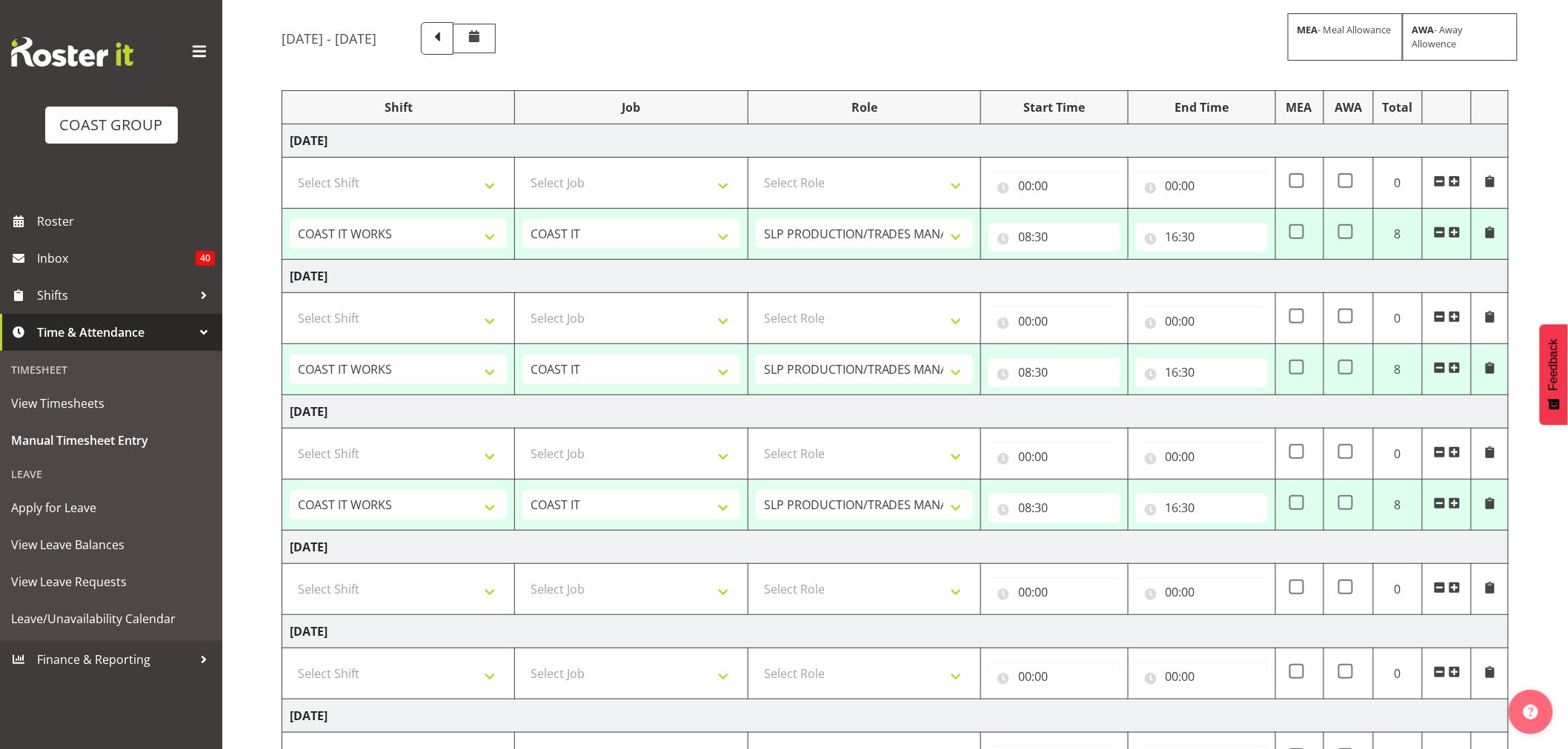
scroll to position [98, 0]
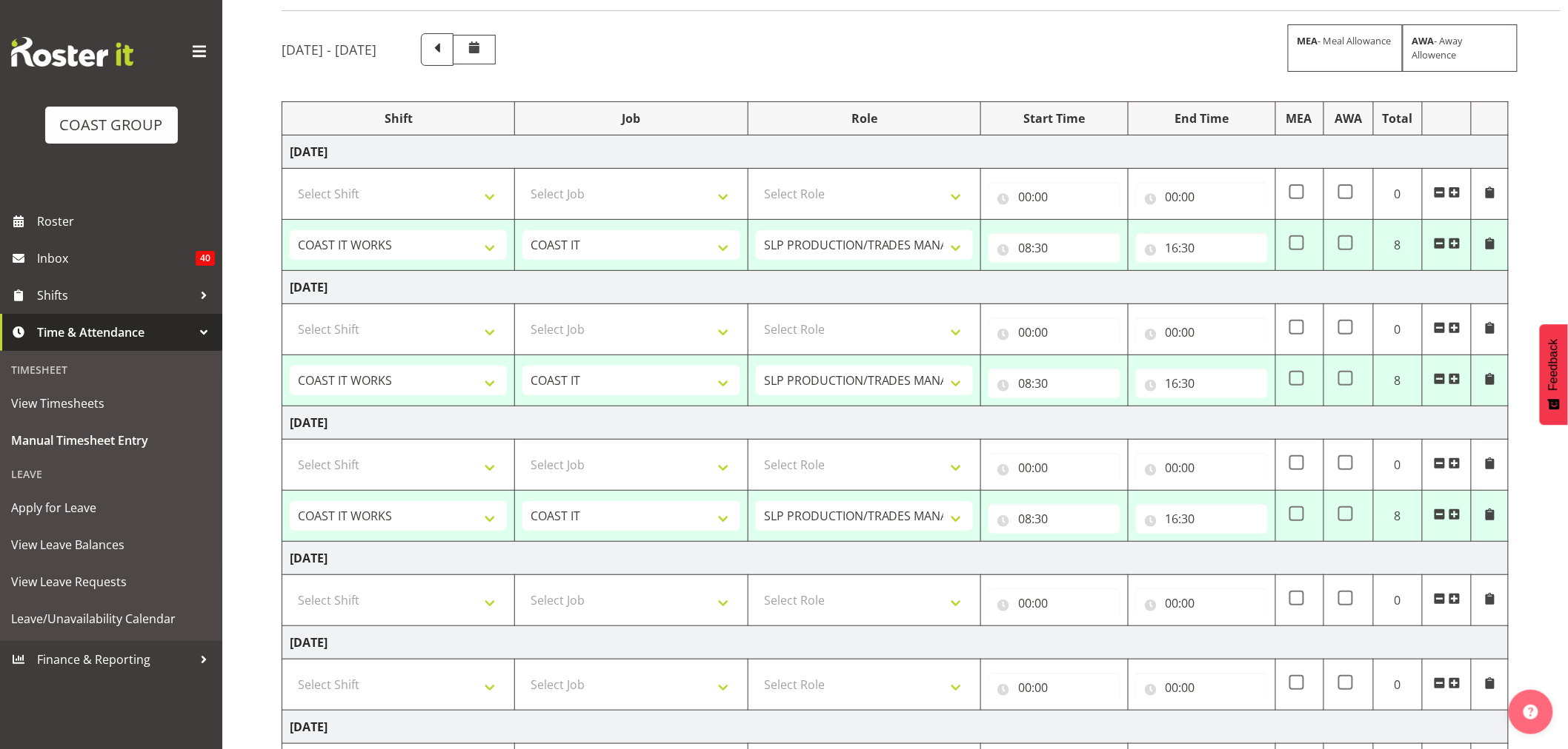
click at [1438, 514] on span at bounding box center [1439, 514] width 12 height 12
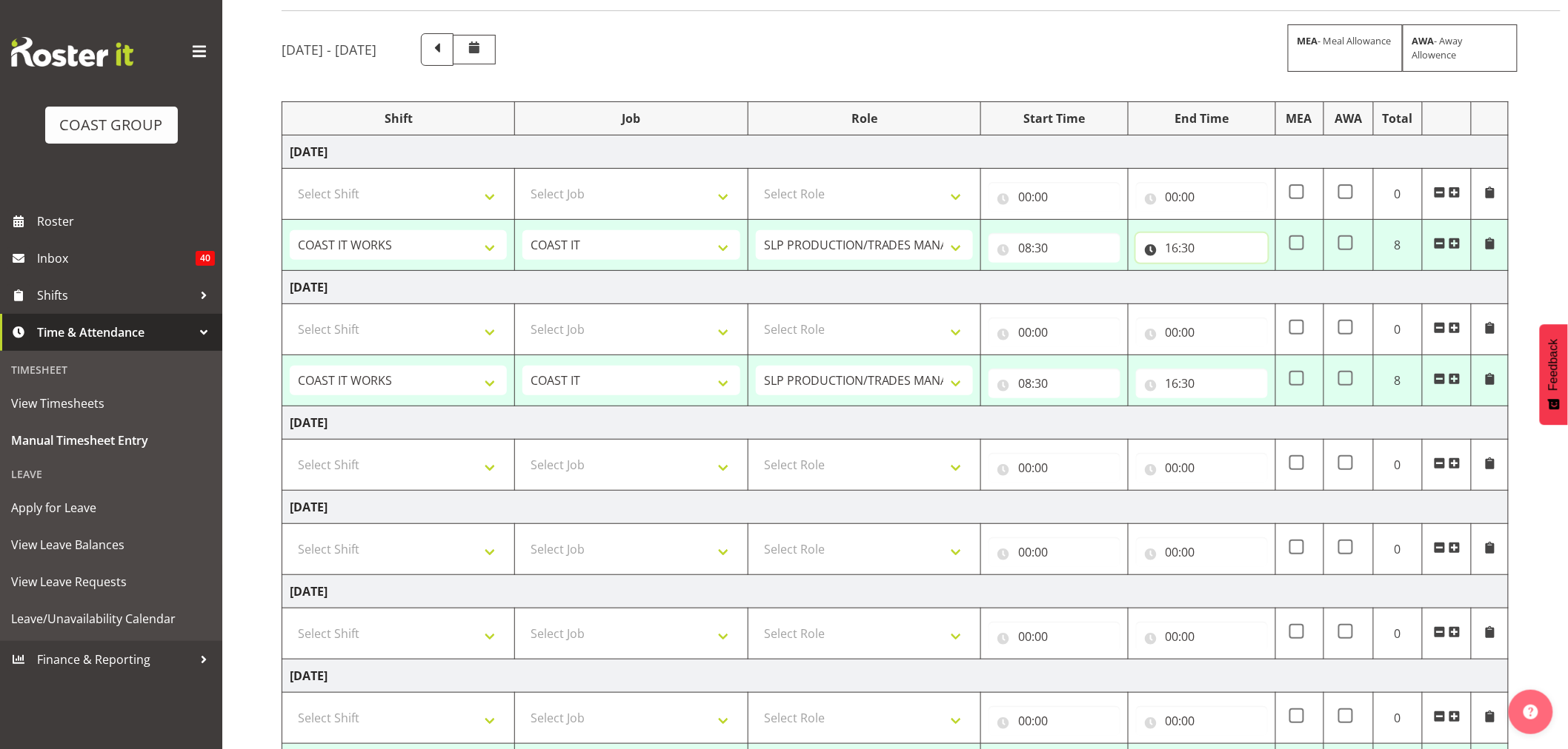
click at [1176, 242] on input "16:30" at bounding box center [1201, 248] width 132 height 29
click at [1234, 288] on select "00 01 02 03 04 05 06 07 08 09 10 11 12 13 14 15 16 17 18 19 20 21 22 23" at bounding box center [1237, 286] width 33 height 29
select select "19"
click at [1221, 271] on select "00 01 02 03 04 05 06 07 08 09 10 11 12 13 14 15 16 17 18 19 20 21 22 23" at bounding box center [1237, 286] width 33 height 29
type input "19:30"
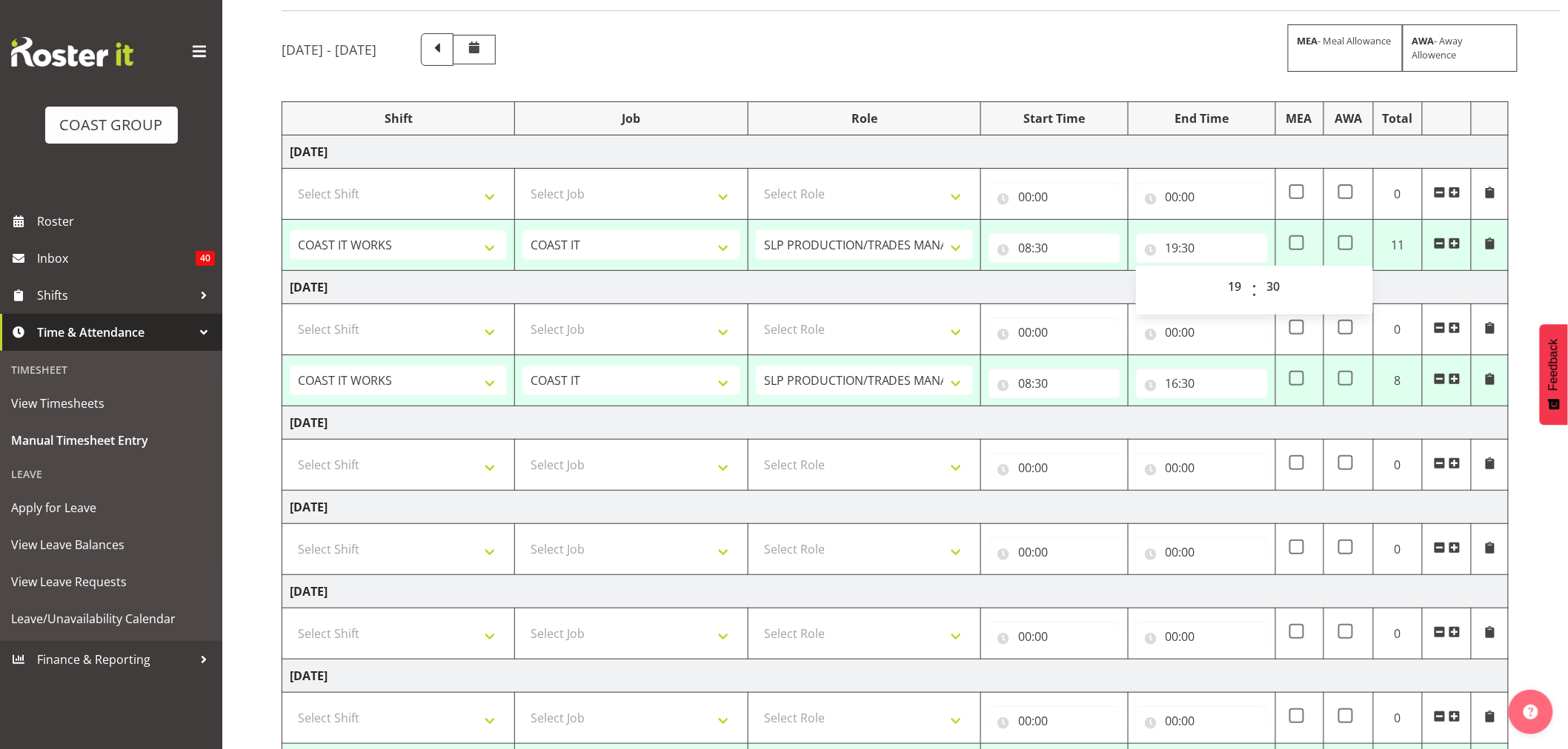
click at [1275, 418] on td "[DATE]" at bounding box center [895, 423] width 1226 height 33
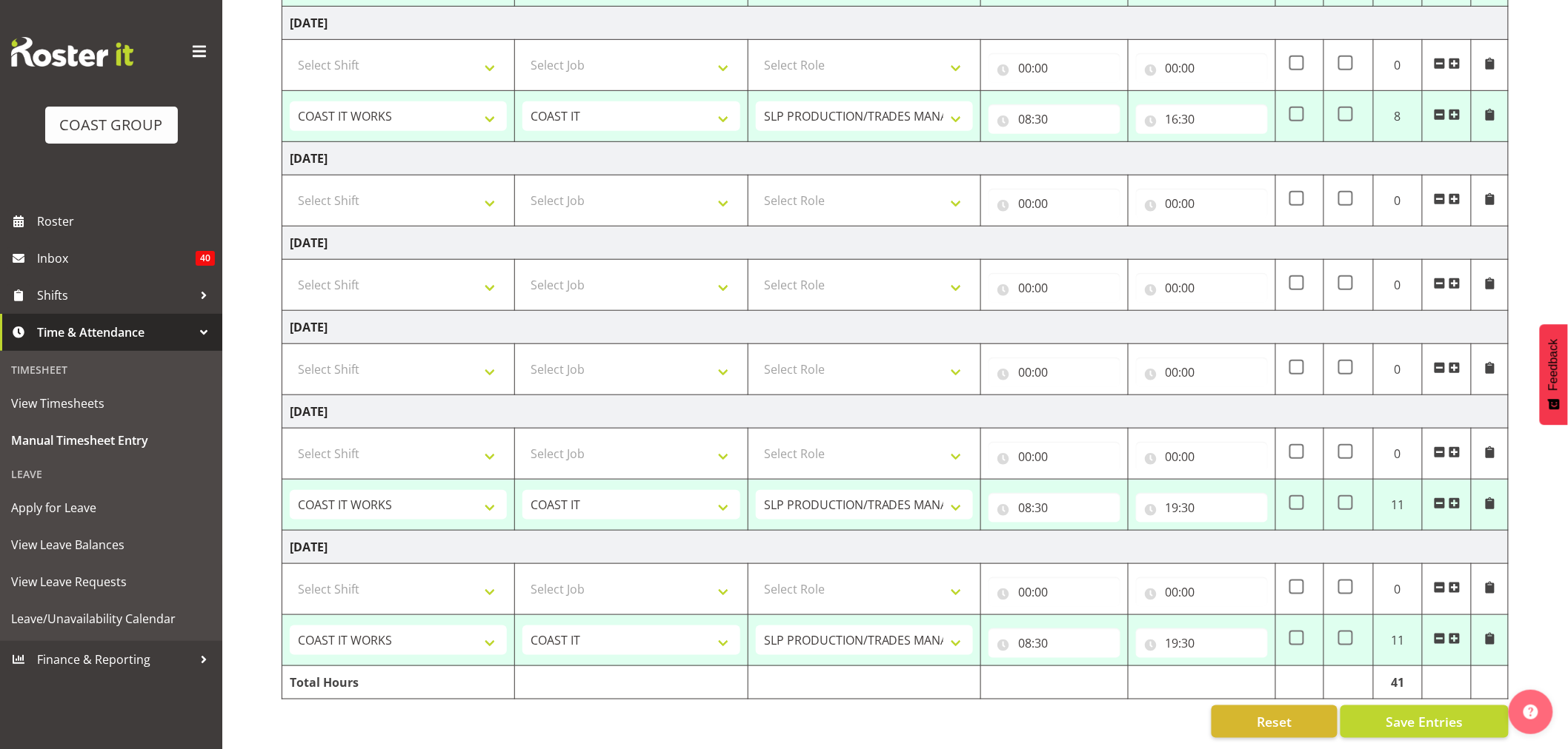
scroll to position [376, 0]
click at [456, 271] on select "Select Shift "Baradene Art Show 2025 @ [GEOGRAPHIC_DATA] on site @ TBC 1 GRS IT…" at bounding box center [397, 285] width 217 height 29
select select "50819"
click at [290, 270] on select "Select Shift "Baradene Art Show 2025 @ [GEOGRAPHIC_DATA] on site @ TBC 1 GRS IT…" at bounding box center [397, 285] width 217 height 29
click at [596, 279] on select "Select Job 1 Carlton Events 1 [PERSON_NAME][GEOGRAPHIC_DATA] 1 [PERSON_NAME][GE…" at bounding box center [630, 285] width 217 height 29
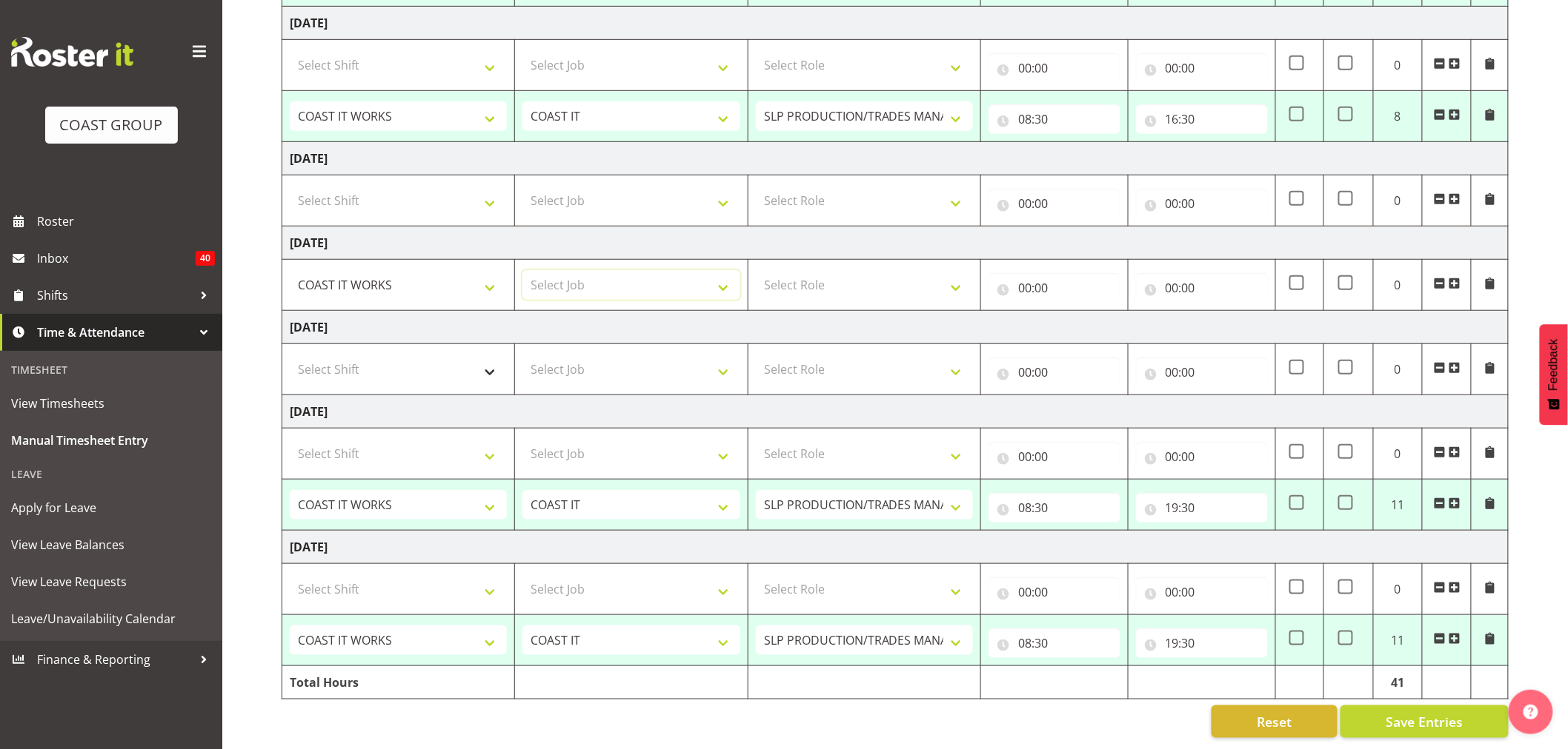
select select "47"
click at [522, 270] on select "Select Job 1 Carlton Events 1 [PERSON_NAME][GEOGRAPHIC_DATA] 1 [PERSON_NAME][GE…" at bounding box center [630, 285] width 217 height 29
click at [822, 276] on select "Select Role SLP PRODUCTION/TRADES MANAGER" at bounding box center [864, 285] width 217 height 29
select select "125"
click at [756, 270] on select "Select Role SLP PRODUCTION/TRADES MANAGER" at bounding box center [864, 285] width 217 height 29
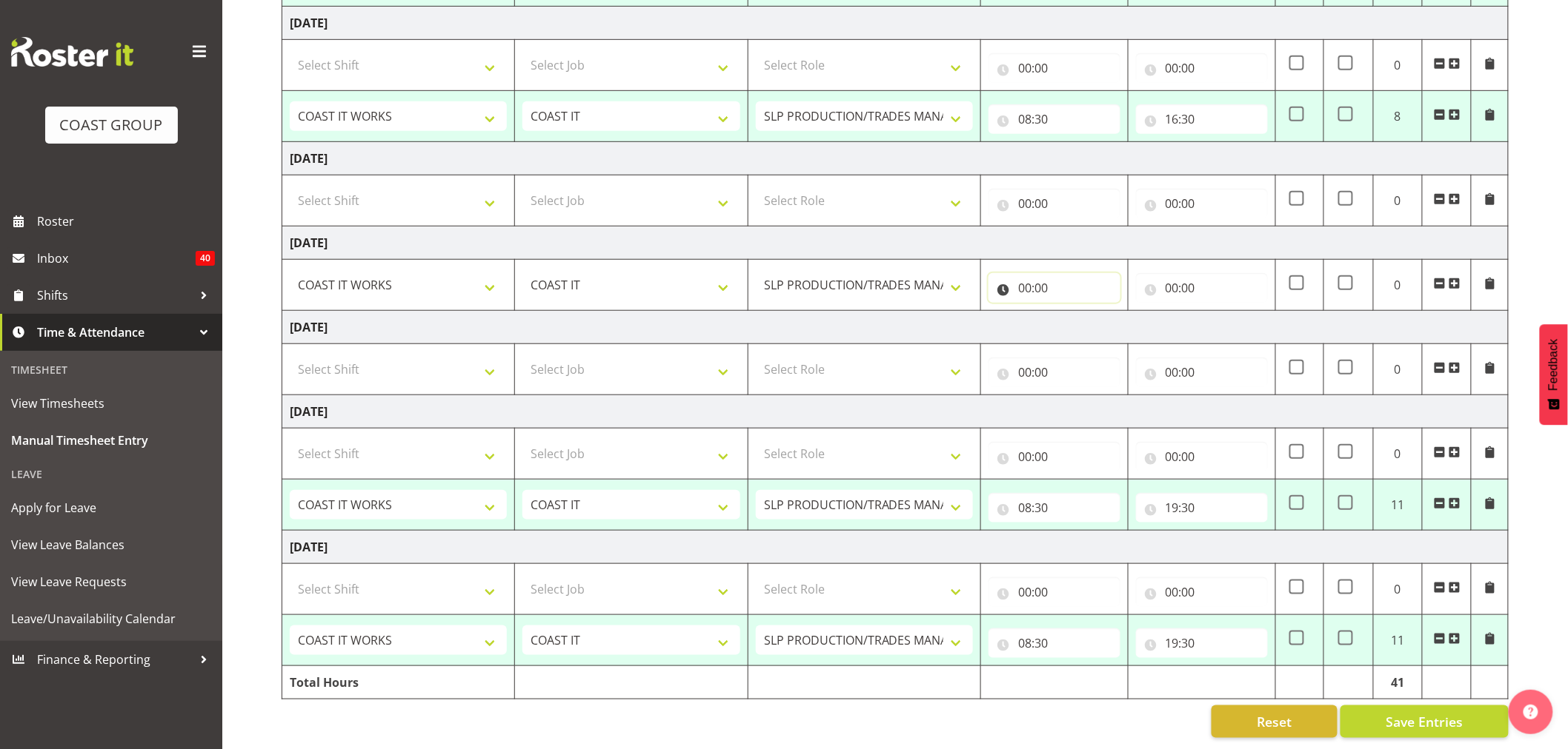
drag, startPoint x: 1023, startPoint y: 275, endPoint x: 1029, endPoint y: 289, distance: 15.2
click at [1023, 275] on input "00:00" at bounding box center [1054, 287] width 132 height 29
drag, startPoint x: 1086, startPoint y: 312, endPoint x: 1086, endPoint y: 327, distance: 15.0
click at [1086, 312] on select "00 01 02 03 04 05 06 07 08 09 10 11 12 13 14 15 16 17 18 19 20 21 22 23" at bounding box center [1089, 326] width 33 height 29
select select "10"
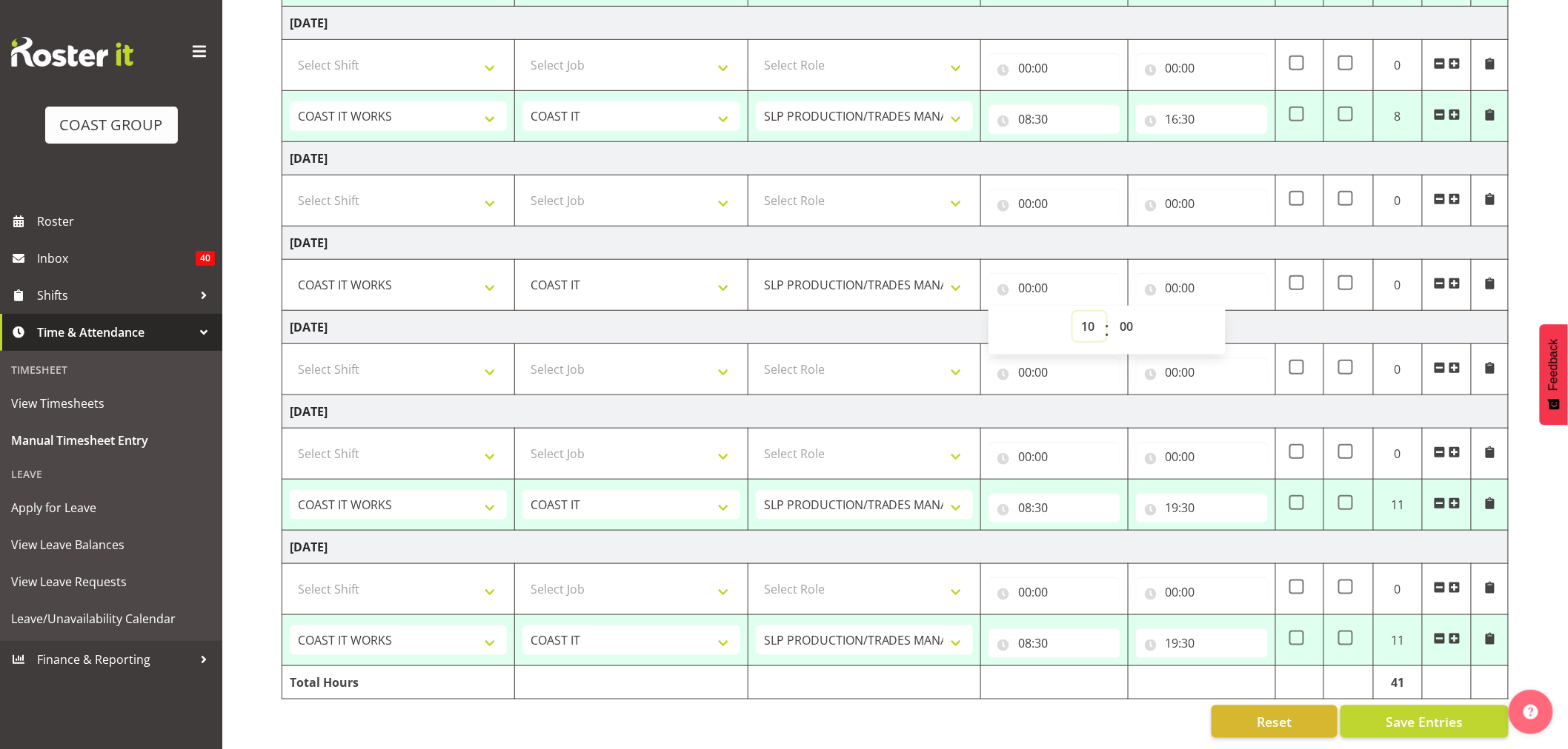
click at [1073, 312] on select "00 01 02 03 04 05 06 07 08 09 10 11 12 13 14 15 16 17 18 19 20 21 22 23" at bounding box center [1089, 326] width 33 height 29
type input "10:00"
click at [1173, 274] on input "00:00" at bounding box center [1201, 287] width 132 height 29
click at [1227, 319] on select "00 01 02 03 04 05 06 07 08 09 10 11 12 13 14 15 16 17 18 19 20 21 22 23" at bounding box center [1237, 326] width 33 height 29
select select "12"
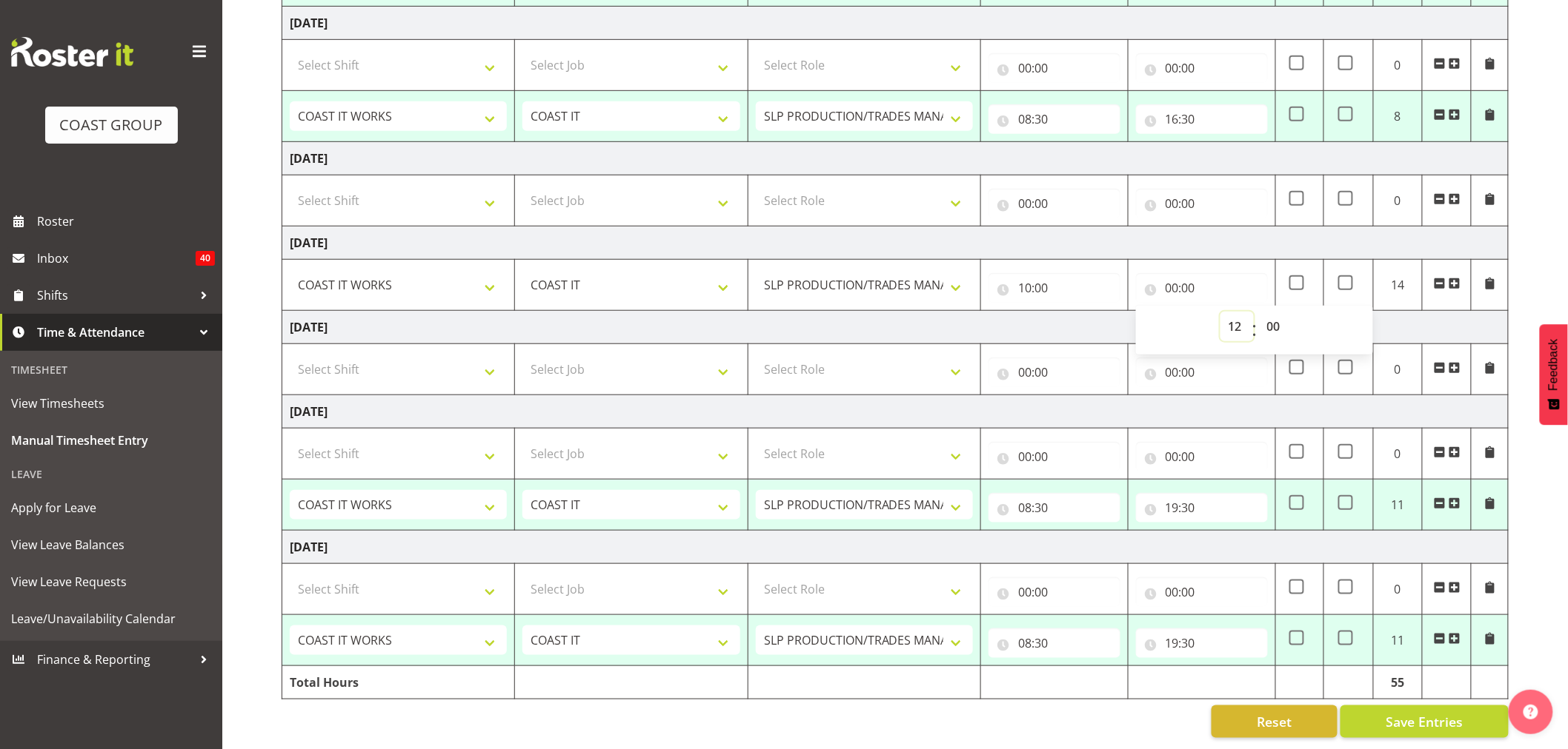
click at [1221, 312] on select "00 01 02 03 04 05 06 07 08 09 10 11 12 13 14 15 16 17 18 19 20 21 22 23" at bounding box center [1237, 326] width 33 height 29
type input "12:00"
click at [1438, 311] on td "[DATE]" at bounding box center [895, 327] width 1226 height 33
click at [1398, 712] on span "Save Entries" at bounding box center [1423, 722] width 77 height 19
select select "50819"
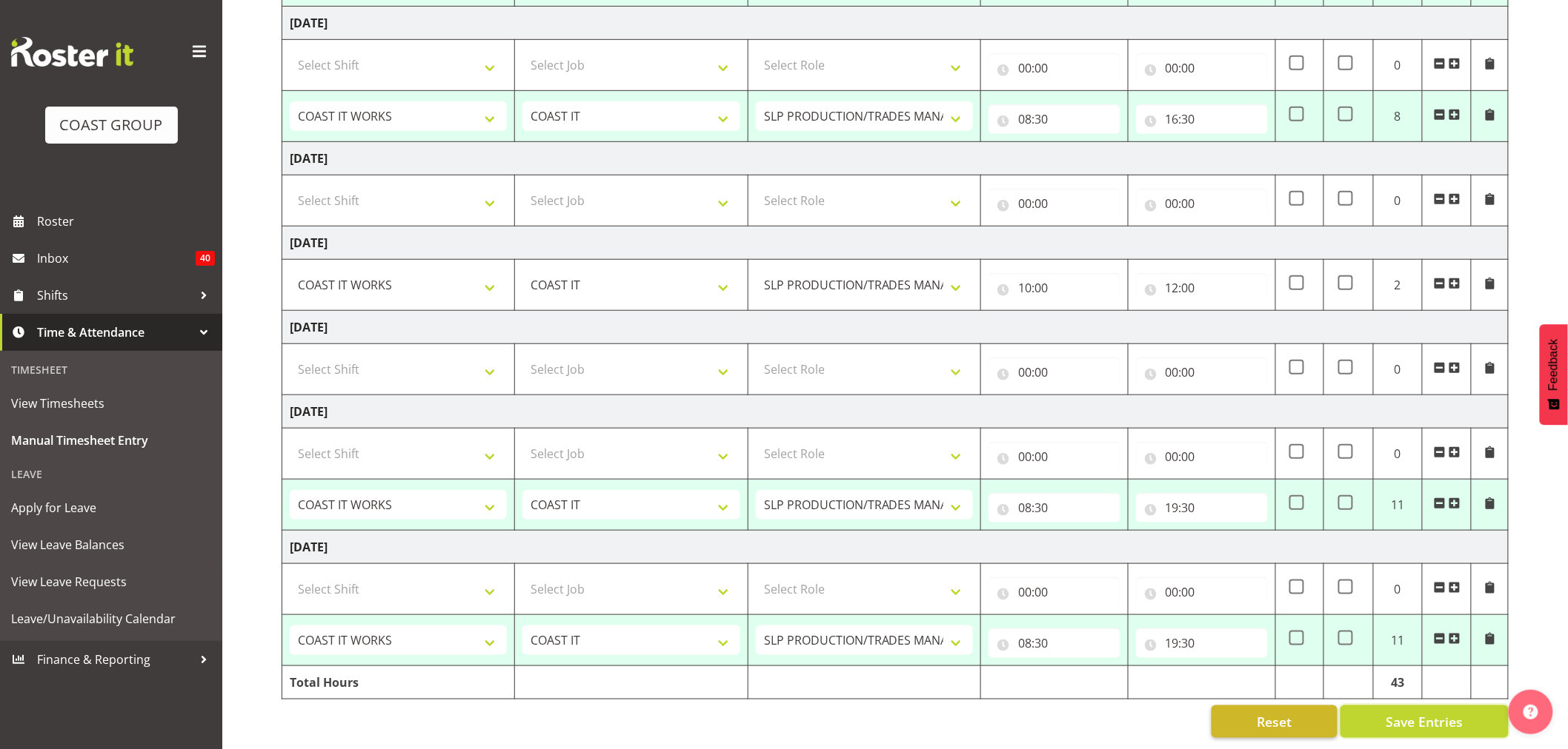
select select "47"
type input "08:30"
type input "19:30"
select select "50819"
select select "47"
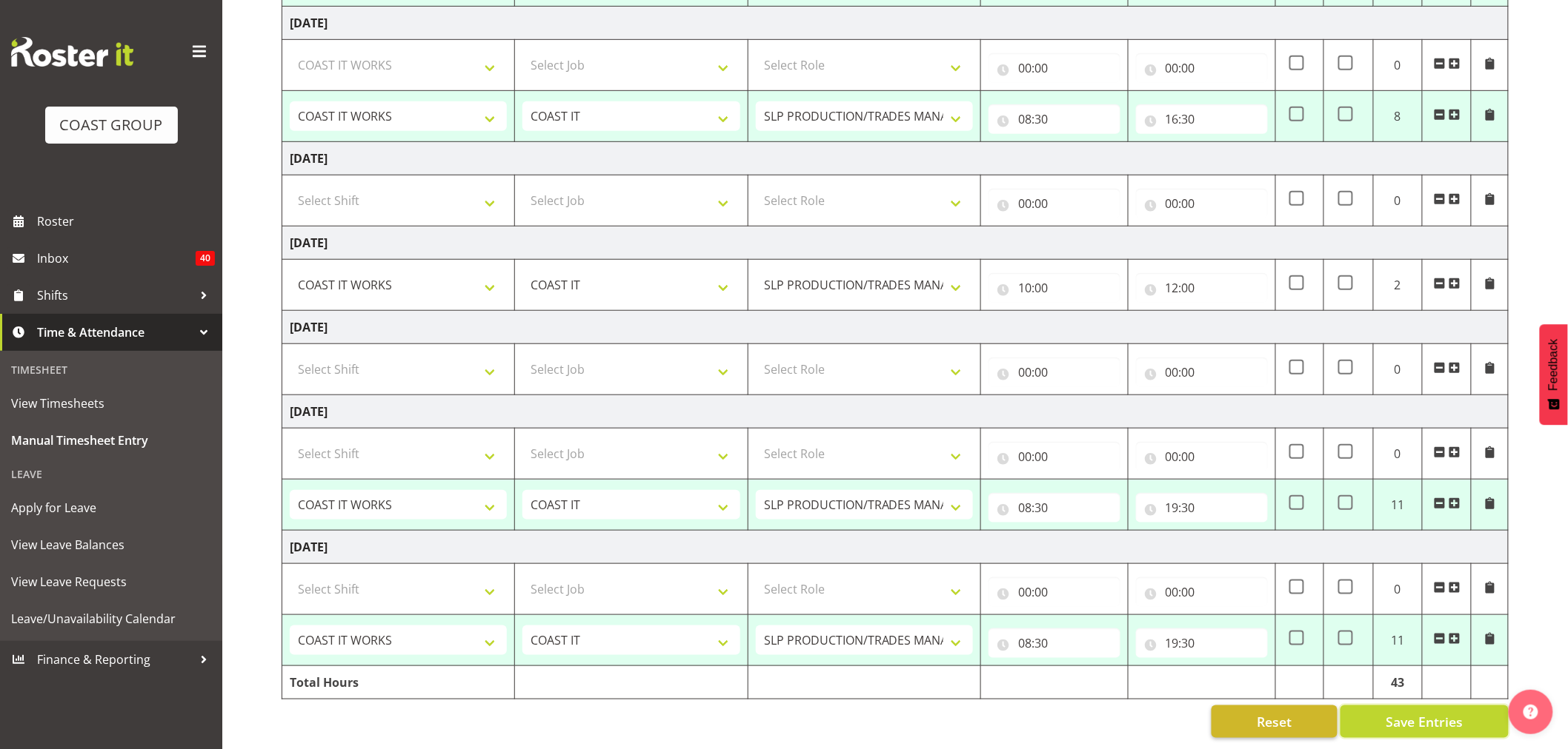
type input "08:30"
type input "16:30"
select select "50819"
select select "47"
type input "08:30"
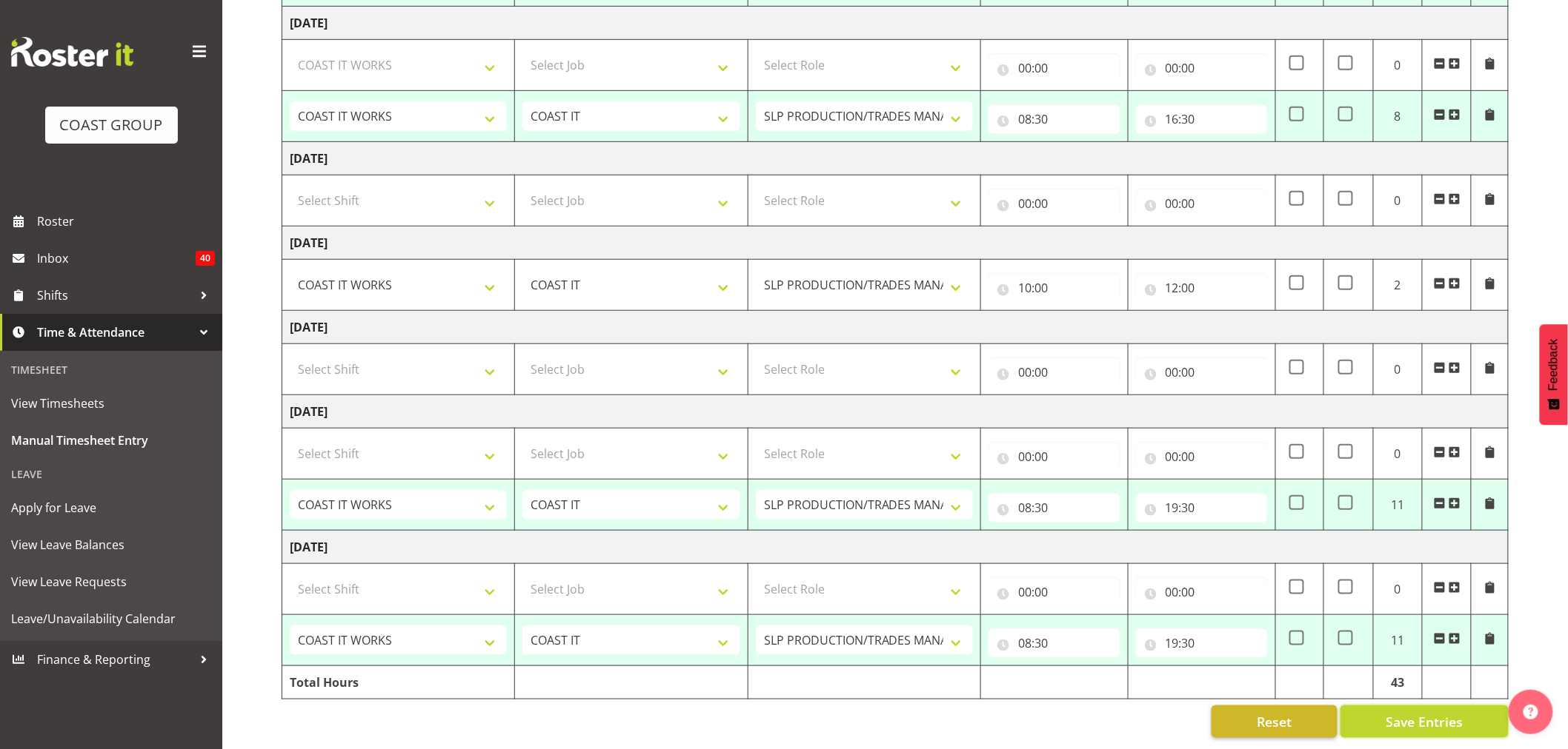
type input "19:30"
select select "50819"
select select "47"
type input "08:30"
type input "19:30"
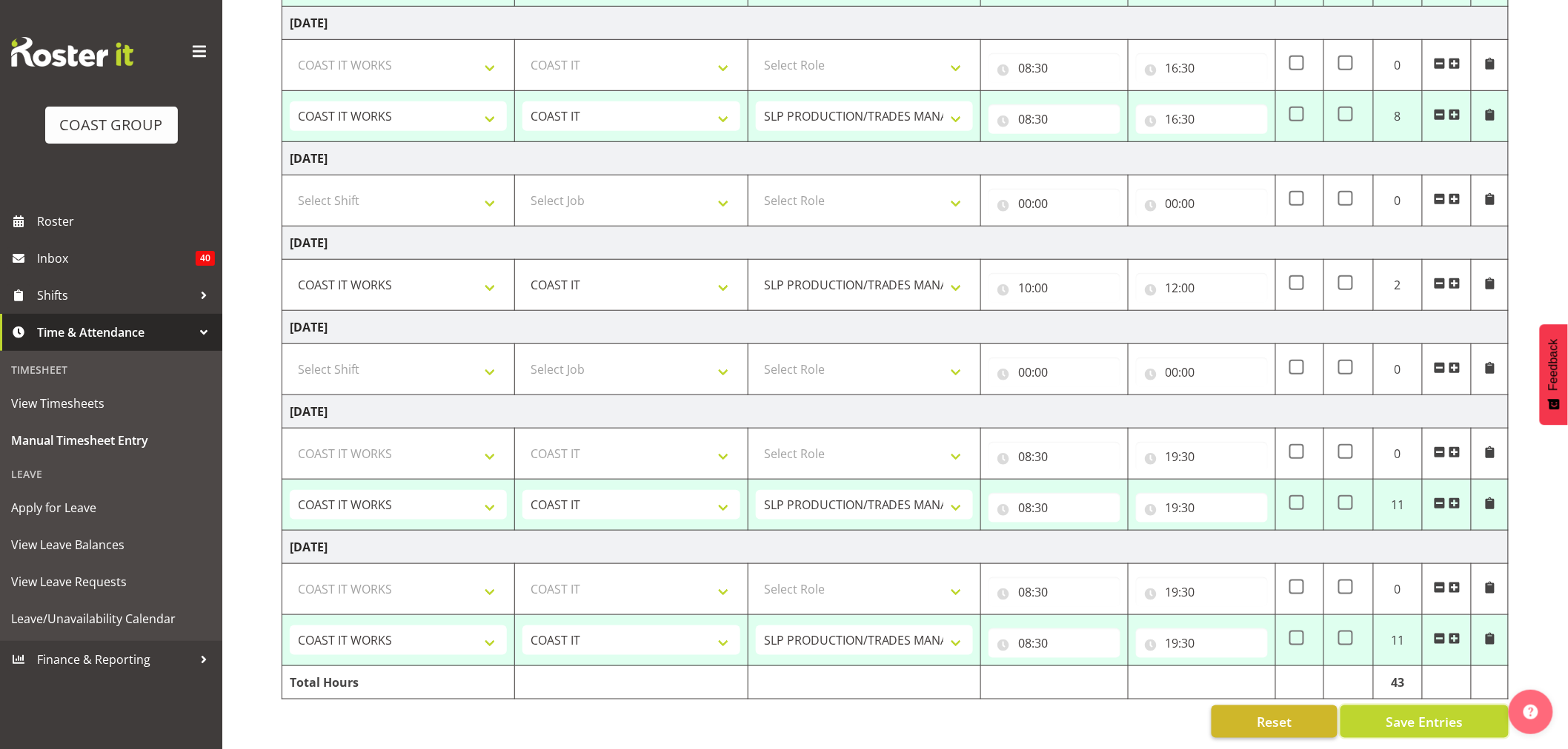
select select "50819"
select select "47"
select select "50819"
select select "47"
select select "50819"
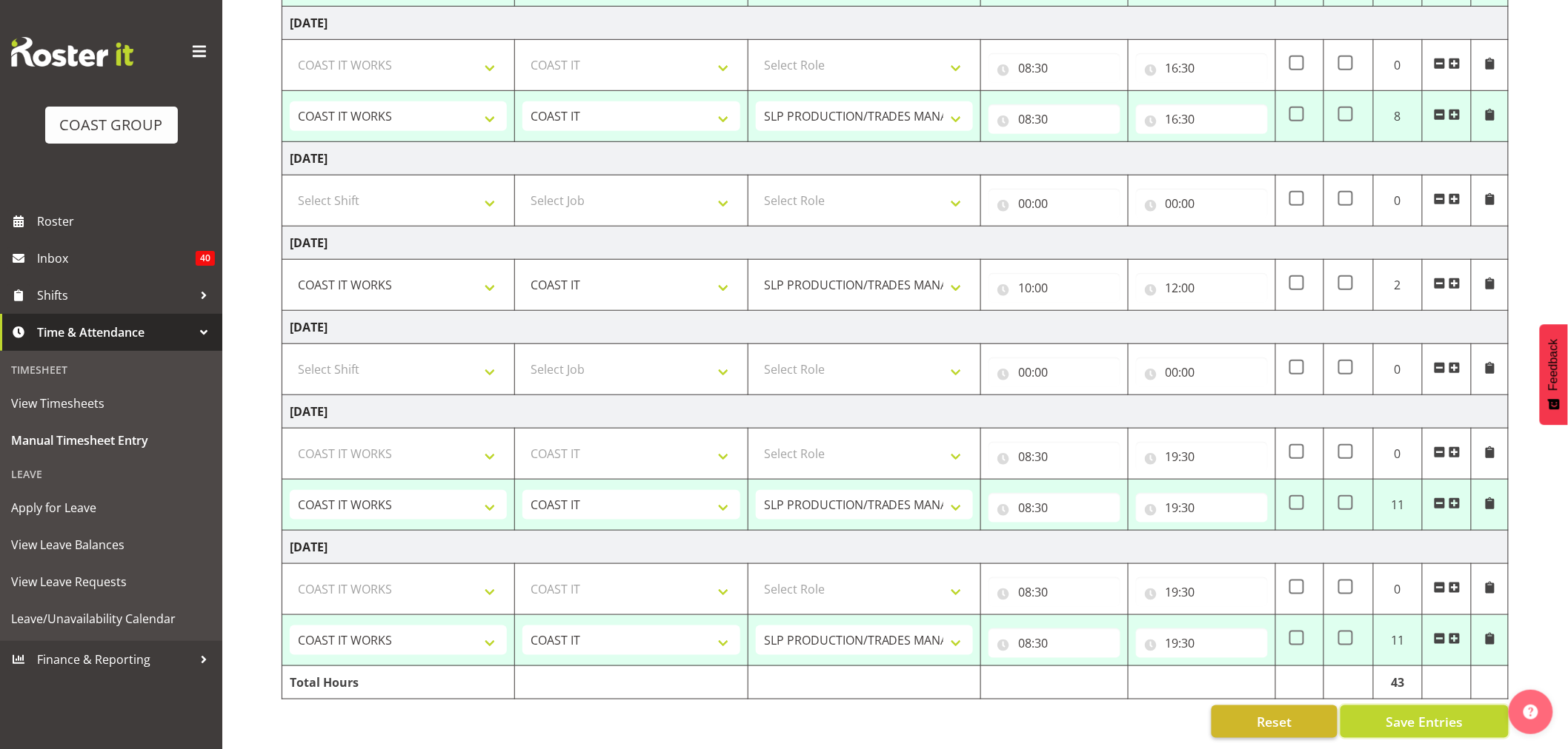
select select "47"
select select "50819"
select select "47"
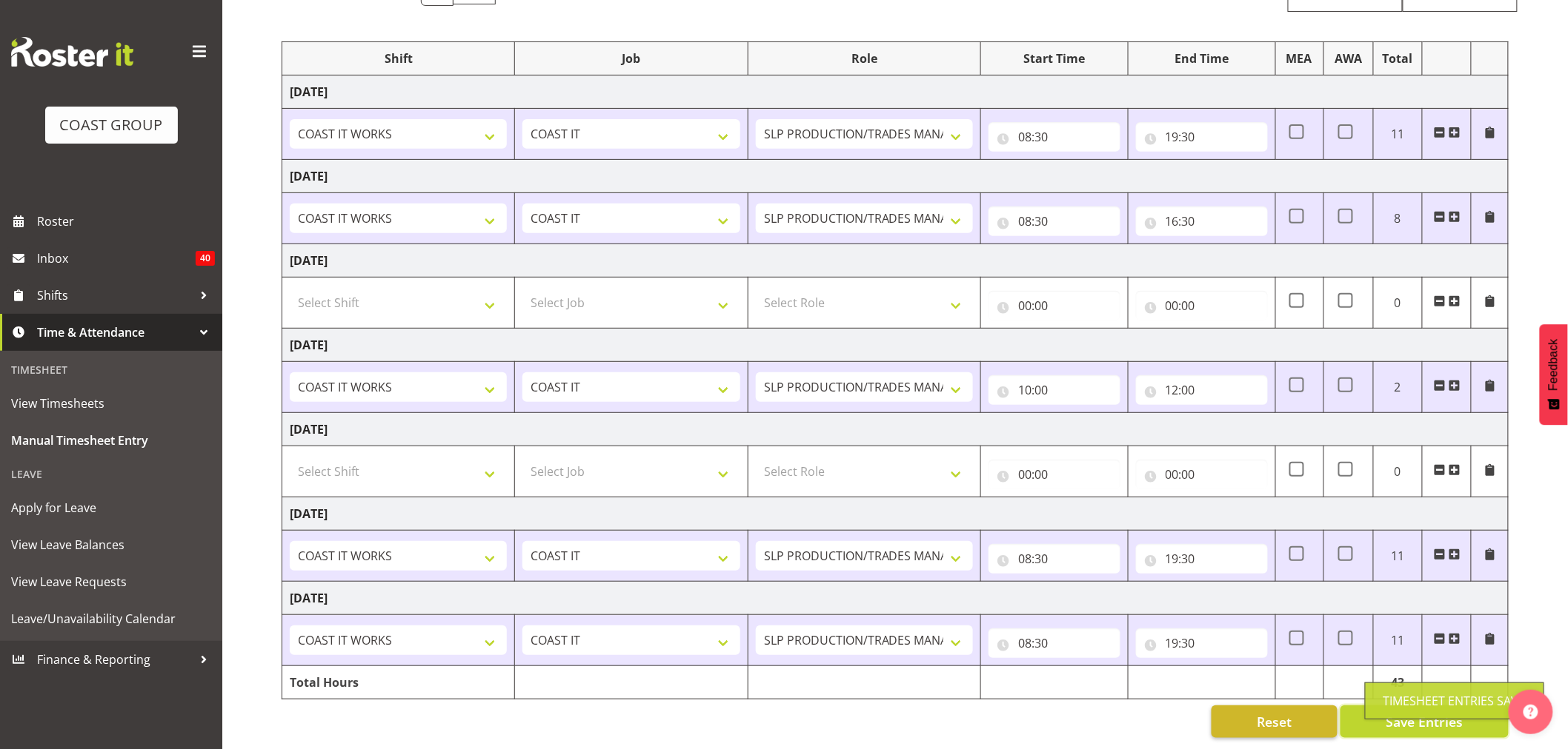
scroll to position [172, 0]
